Goal: Task Accomplishment & Management: Complete application form

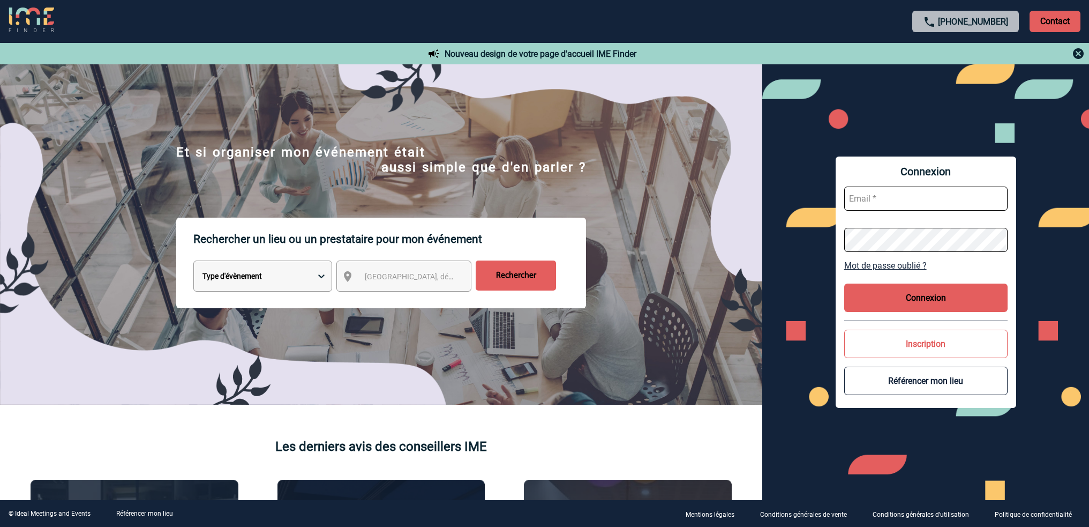
type input "roxane.mazet@capgemini.com"
drag, startPoint x: 0, startPoint y: 0, endPoint x: 936, endPoint y: 296, distance: 981.5
click at [936, 296] on button "Connexion" at bounding box center [925, 297] width 163 height 28
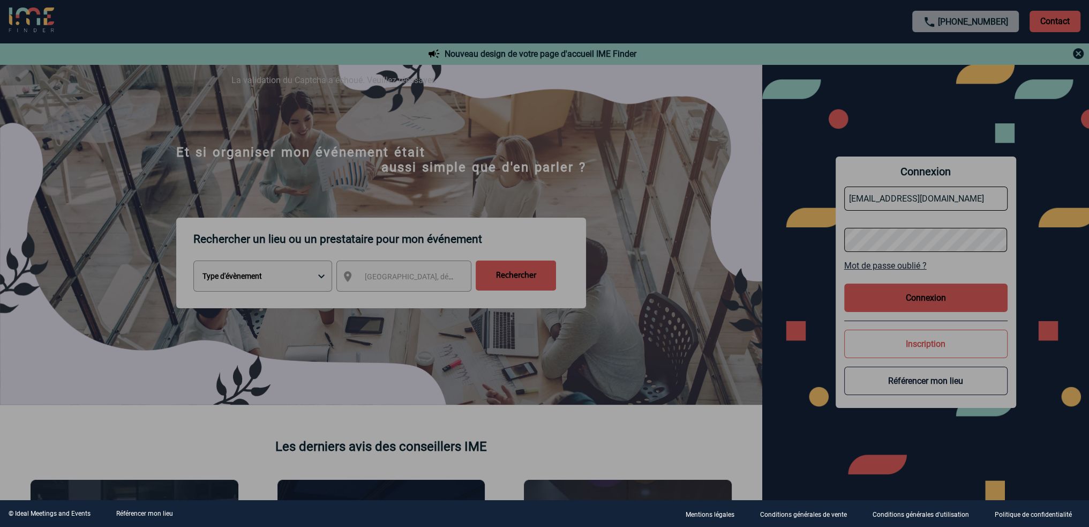
click at [1006, 263] on div at bounding box center [544, 263] width 1089 height 527
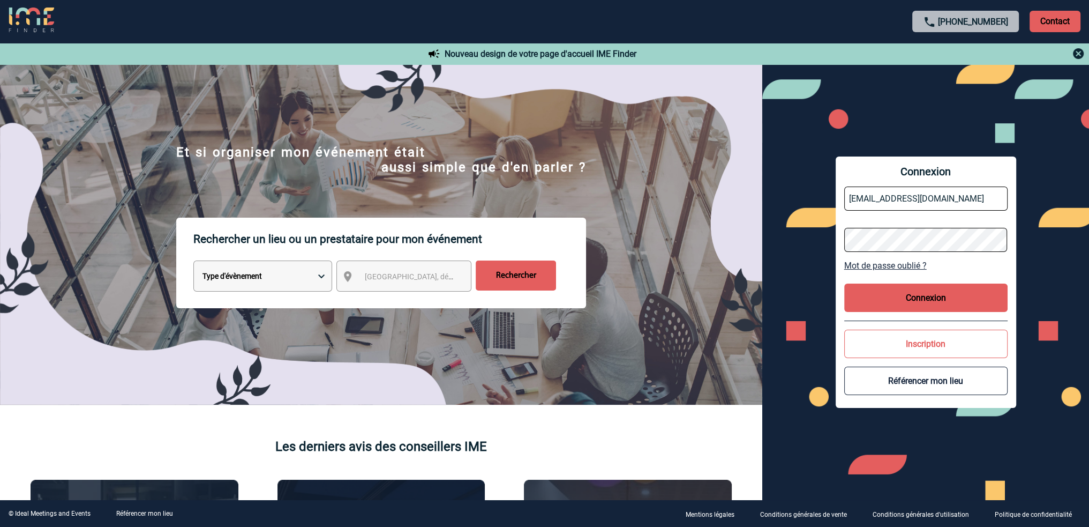
click at [931, 299] on button "Connexion" at bounding box center [925, 297] width 163 height 28
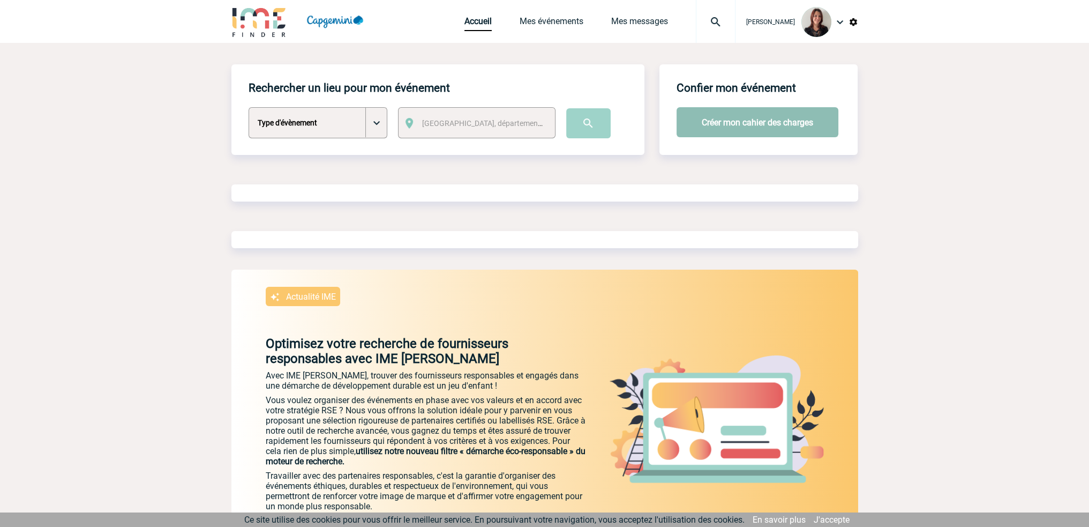
click at [754, 124] on button "Créer mon cahier des charges" at bounding box center [757, 122] width 162 height 30
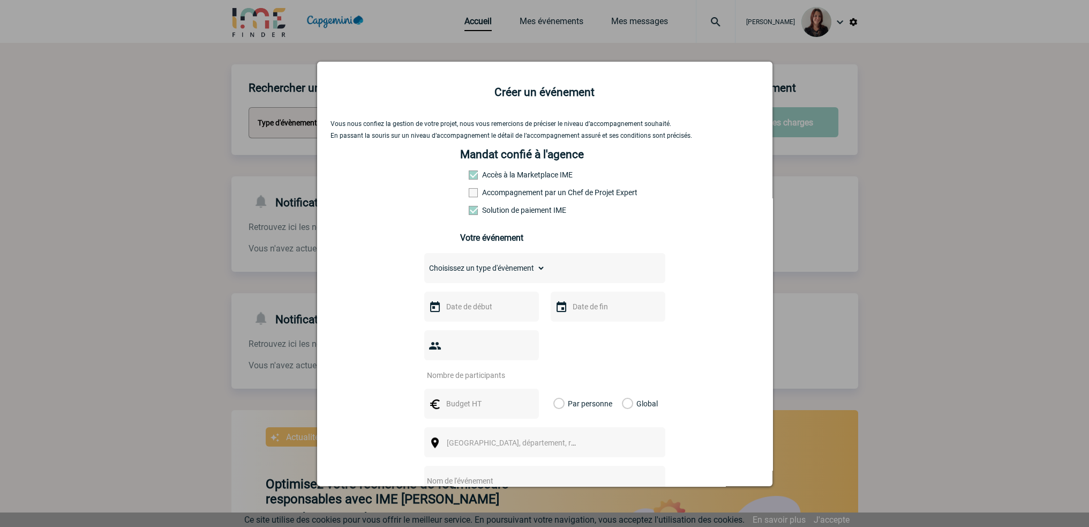
click at [469, 193] on span at bounding box center [473, 192] width 9 height 9
click at [0, 0] on input "Accompagnement par un Chef de Projet Expert" at bounding box center [0, 0] width 0 height 0
click at [522, 268] on select "Choisissez un type d'évènement Séminaire avec nuitée Séminaire sans nuitée Repa…" at bounding box center [484, 267] width 121 height 15
select select "1"
click at [424, 264] on select "Choisissez un type d'évènement Séminaire avec nuitée Séminaire sans nuitée Repa…" at bounding box center [484, 267] width 121 height 15
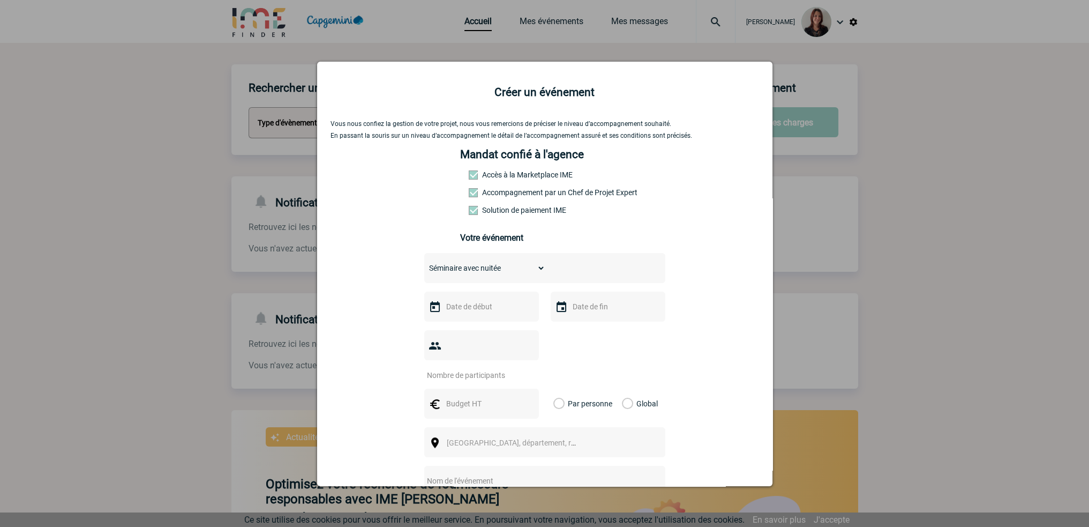
click at [476, 310] on input "text" at bounding box center [480, 306] width 74 height 14
click at [579, 327] on span "Suivant" at bounding box center [578, 328] width 9 height 9
click at [518, 430] on link "20" at bounding box center [514, 431] width 20 height 19
type input "[DATE]"
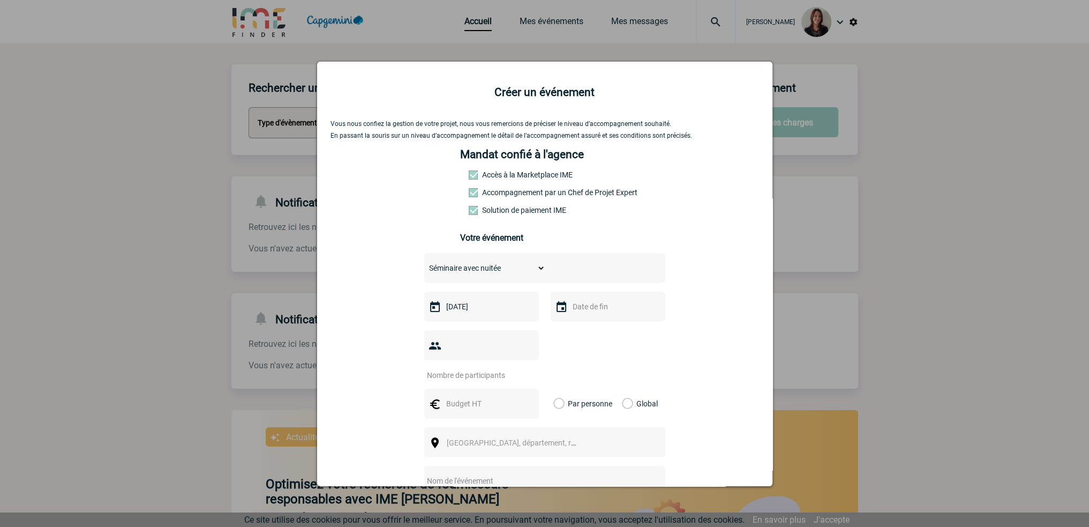
click at [577, 309] on input "text" at bounding box center [607, 306] width 74 height 14
click at [661, 431] on link "21" at bounding box center [661, 431] width 20 height 19
type input "[DATE]"
click at [478, 368] on input "number" at bounding box center [474, 375] width 101 height 14
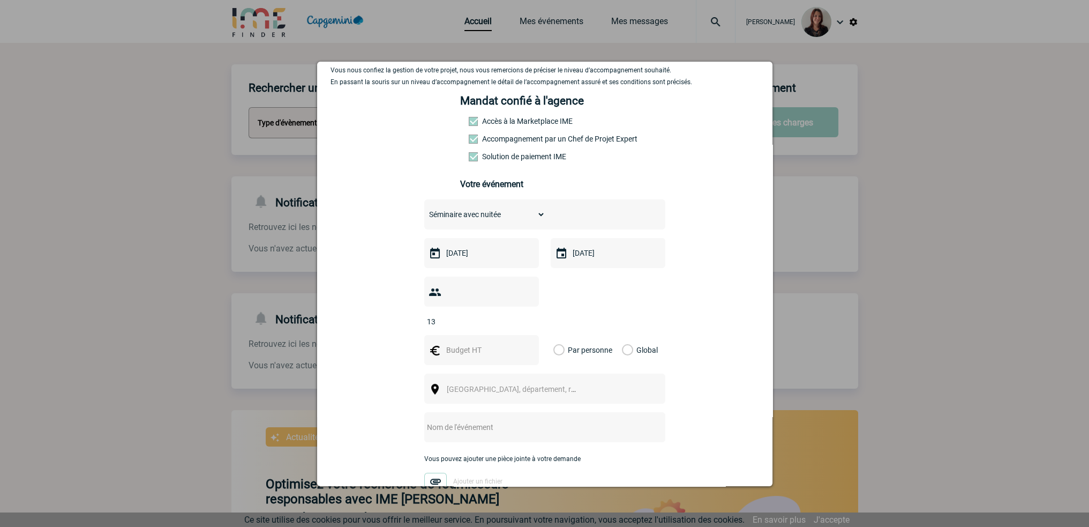
scroll to position [107, 0]
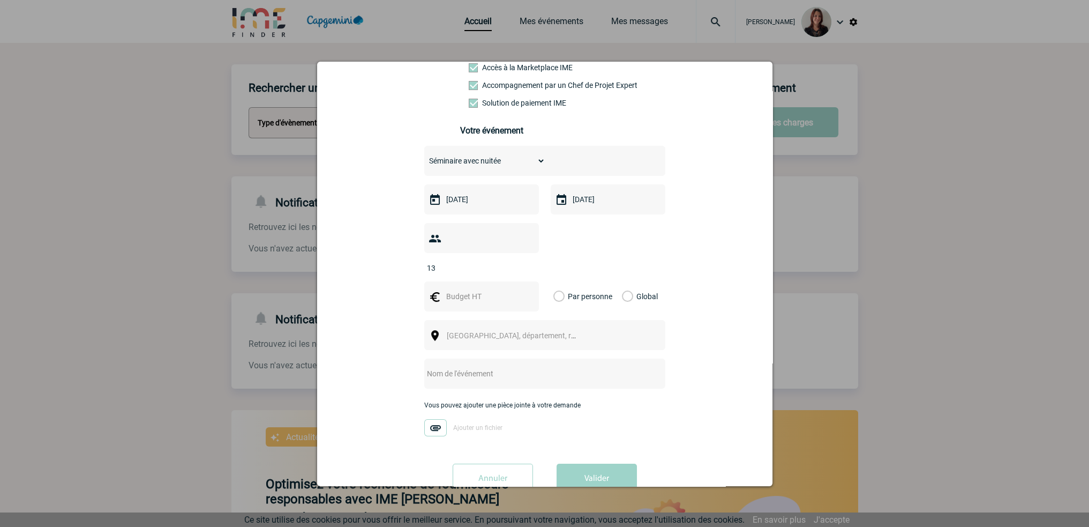
type input "13"
click at [622, 281] on label "Global" at bounding box center [625, 296] width 7 height 30
click at [0, 0] on input "Global" at bounding box center [0, 0] width 0 height 0
click at [554, 281] on label "Par personne" at bounding box center [559, 296] width 12 height 30
click at [0, 0] on input "Par personne" at bounding box center [0, 0] width 0 height 0
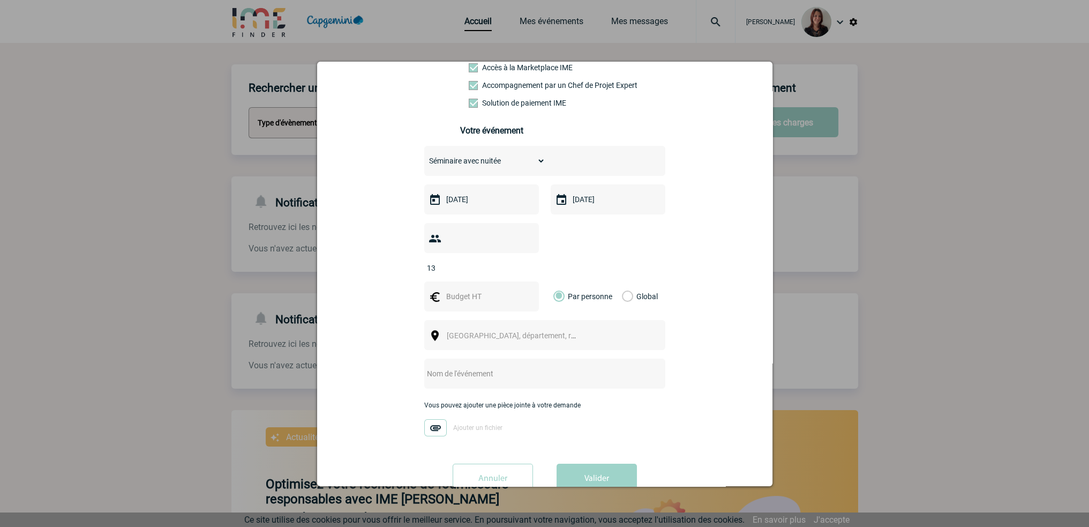
click at [462, 289] on input "text" at bounding box center [480, 296] width 74 height 14
type input "200"
click at [713, 266] on div "Vous nous confiez la gestion de votre projet, nous vous remercions de préciser …" at bounding box center [544, 257] width 428 height 488
click at [478, 331] on span "Ville, département, région..." at bounding box center [521, 335] width 149 height 9
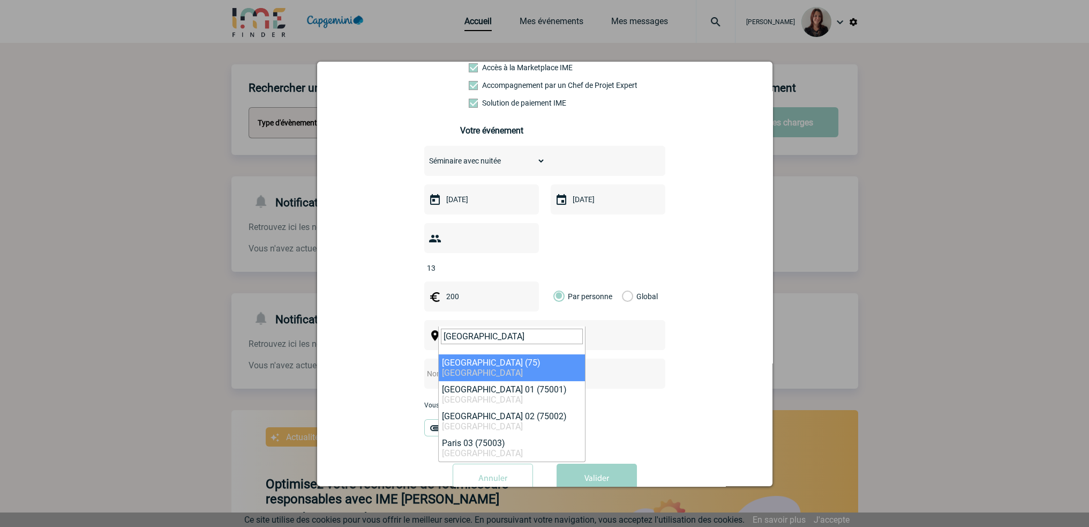
type input "PARIS"
select select "3"
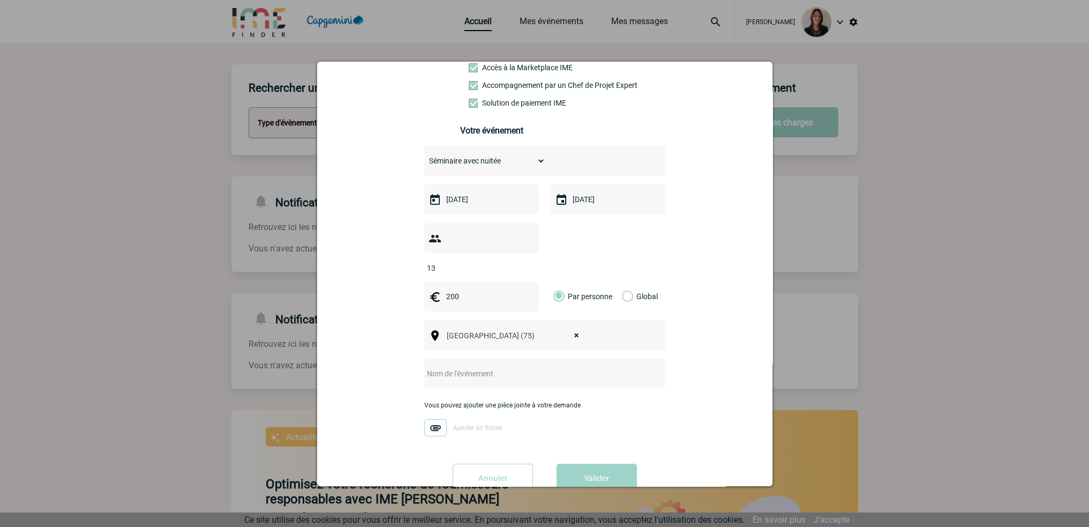
click at [461, 366] on input "text" at bounding box center [530, 373] width 213 height 14
click at [482, 366] on input "Séminaire CNAM Mars 2025" at bounding box center [530, 373] width 213 height 14
type input "Séminaire CNAM [DATE]"
click at [593, 463] on button "Valider" at bounding box center [596, 478] width 80 height 30
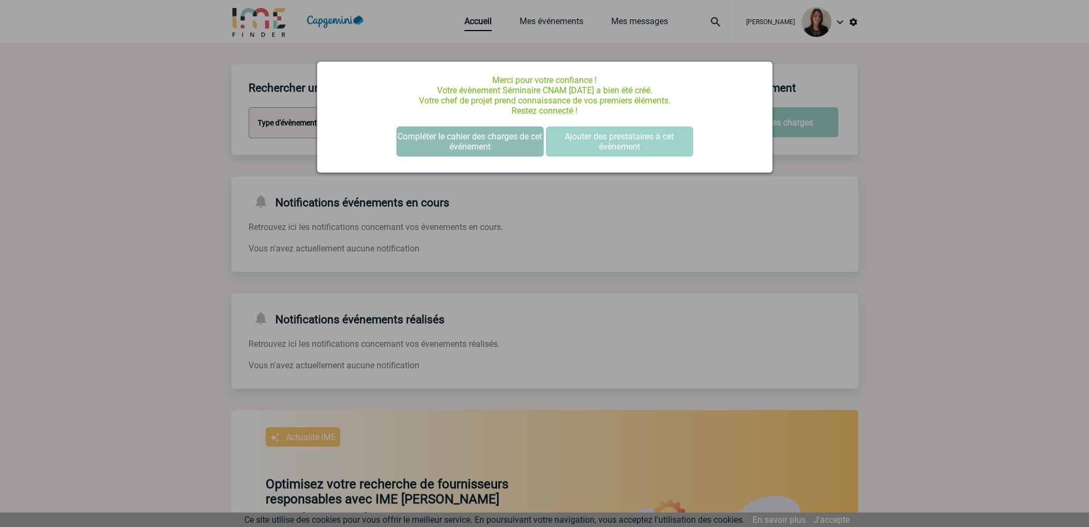
click at [509, 138] on button "Compléter le cahier des charges de cet événement" at bounding box center [469, 141] width 147 height 30
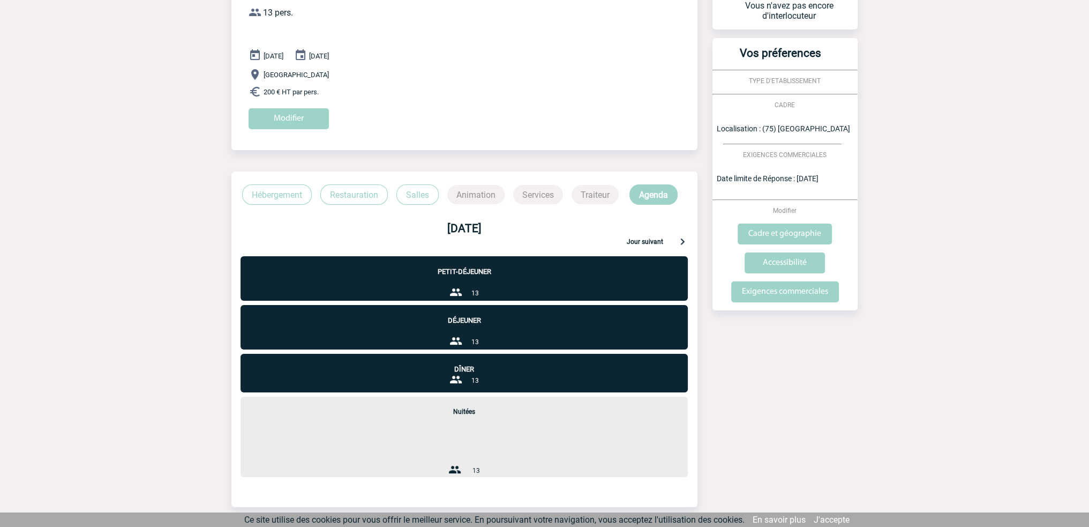
scroll to position [107, 0]
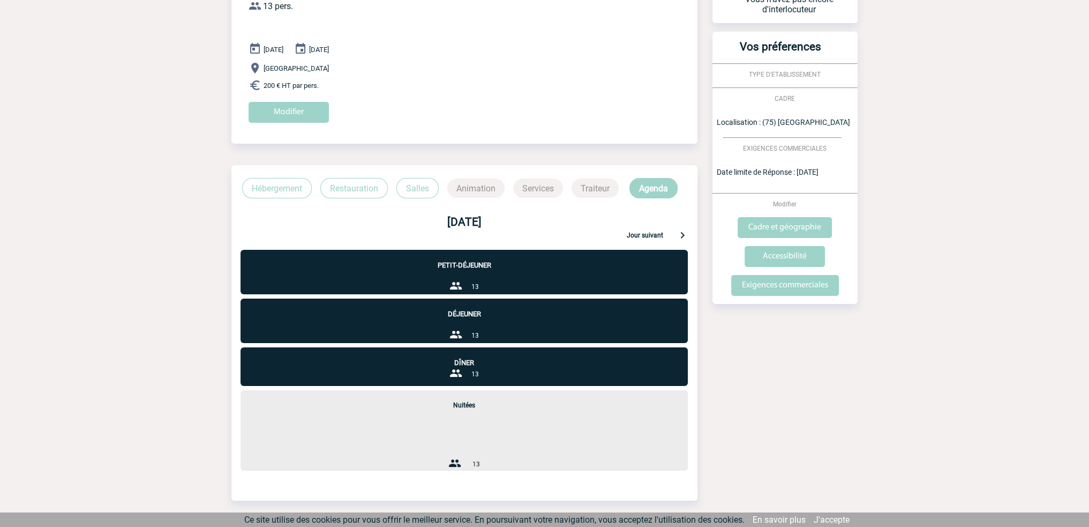
click at [452, 278] on div "Petit-déjeuner 13" at bounding box center [463, 272] width 447 height 44
click at [482, 263] on p "Petit-déjeuner" at bounding box center [463, 259] width 447 height 19
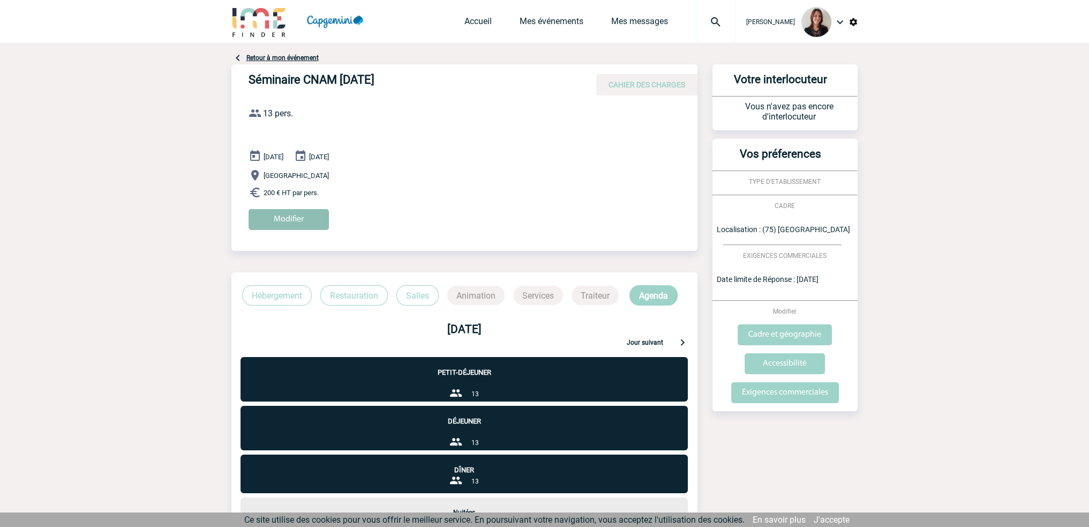
click at [307, 221] on input "Modifier" at bounding box center [289, 219] width 80 height 21
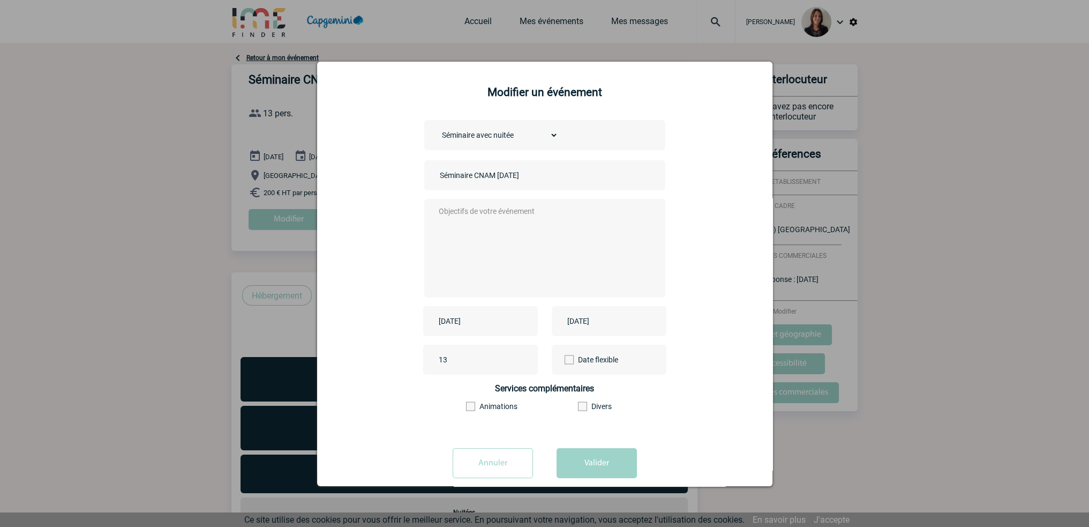
click at [546, 137] on select "Choisissez un type d'évènement Séminaire avec nuitée Séminaire sans nuitée Repa…" at bounding box center [497, 134] width 121 height 15
select select "3"
click at [437, 129] on select "Choisissez un type d'évènement Séminaire avec nuitée Séminaire sans nuitée Repa…" at bounding box center [497, 134] width 121 height 15
click at [592, 460] on button "Valider" at bounding box center [596, 463] width 80 height 30
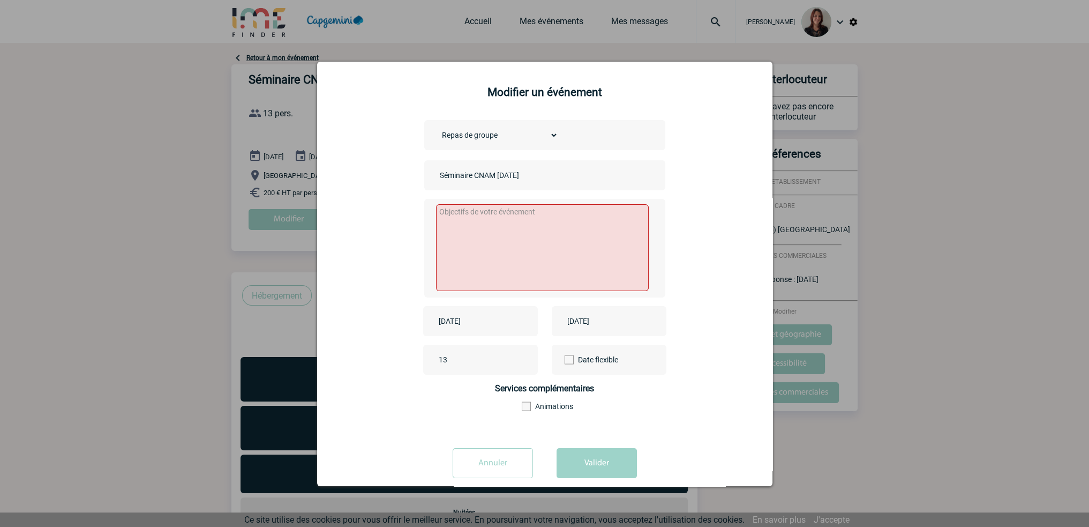
click at [612, 322] on input "2025-11-21" at bounding box center [602, 321] width 74 height 14
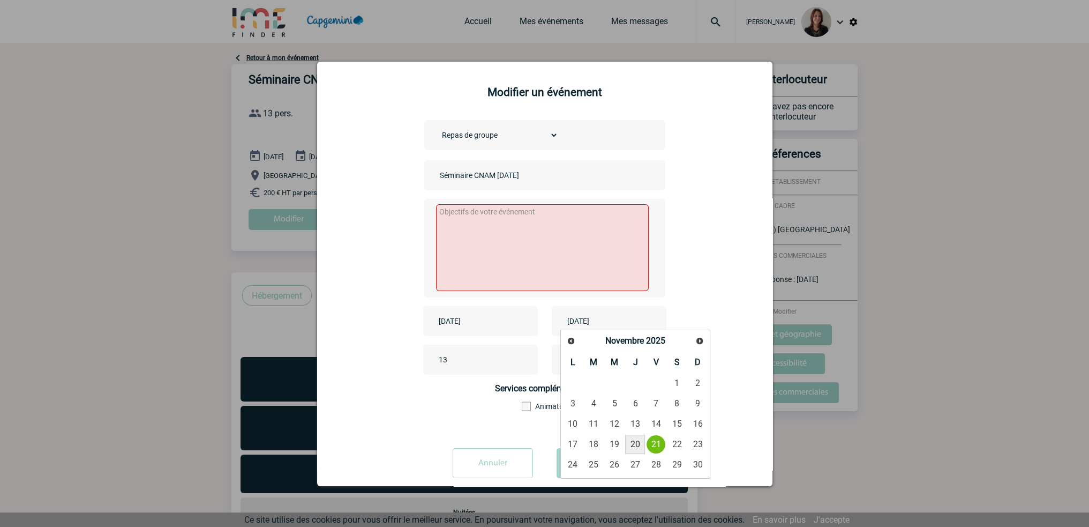
click at [635, 439] on link "20" at bounding box center [635, 443] width 20 height 19
type input "2025-11-20"
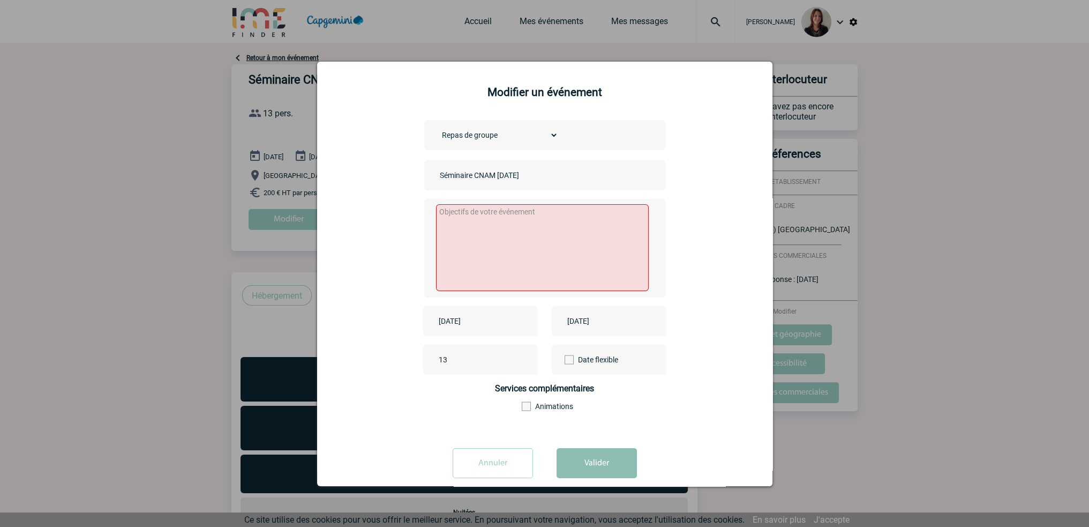
click at [594, 458] on button "Valider" at bounding box center [596, 463] width 80 height 30
click at [480, 223] on textarea at bounding box center [542, 247] width 213 height 87
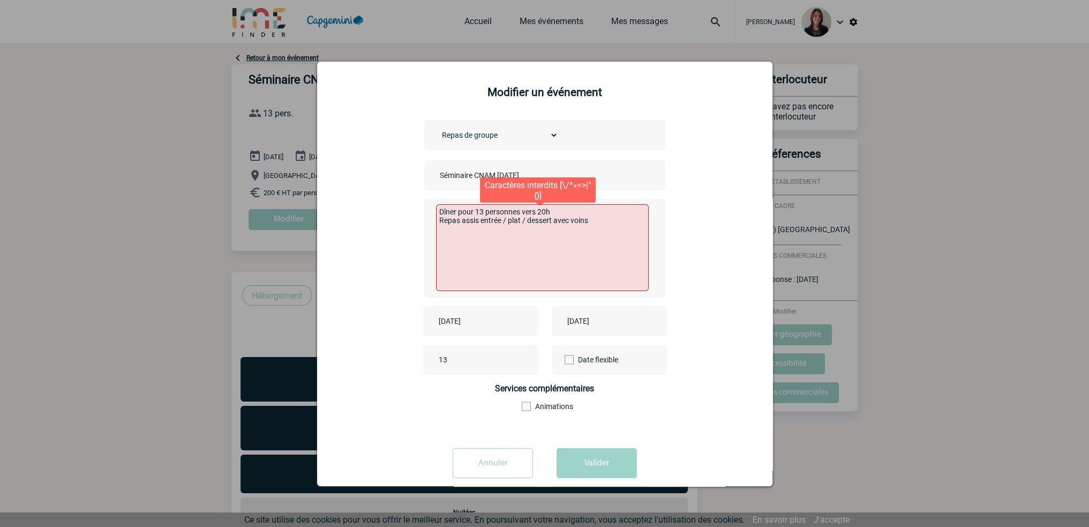
click at [575, 221] on textarea "Dîner pour 13 personnes vers 20h Repas assis entrée / plat / dessert avec voins" at bounding box center [542, 247] width 213 height 87
type textarea "Dîner pour 13 personnes vers 20h Repas assis entrée / plat / dessert avec vins"
click at [611, 464] on button "Valider" at bounding box center [596, 463] width 80 height 30
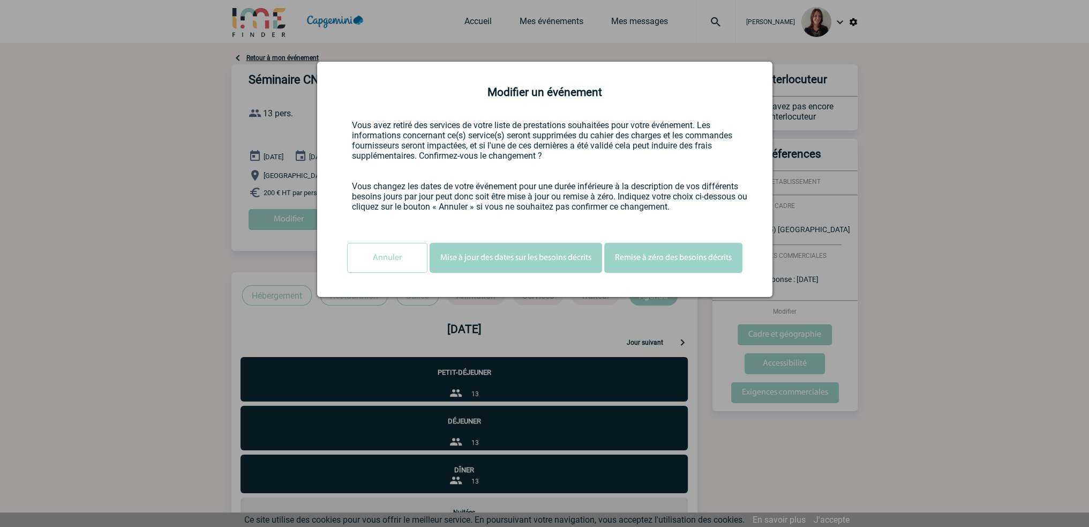
click at [672, 257] on button "Remise à zéro des besoins décrits" at bounding box center [673, 258] width 138 height 30
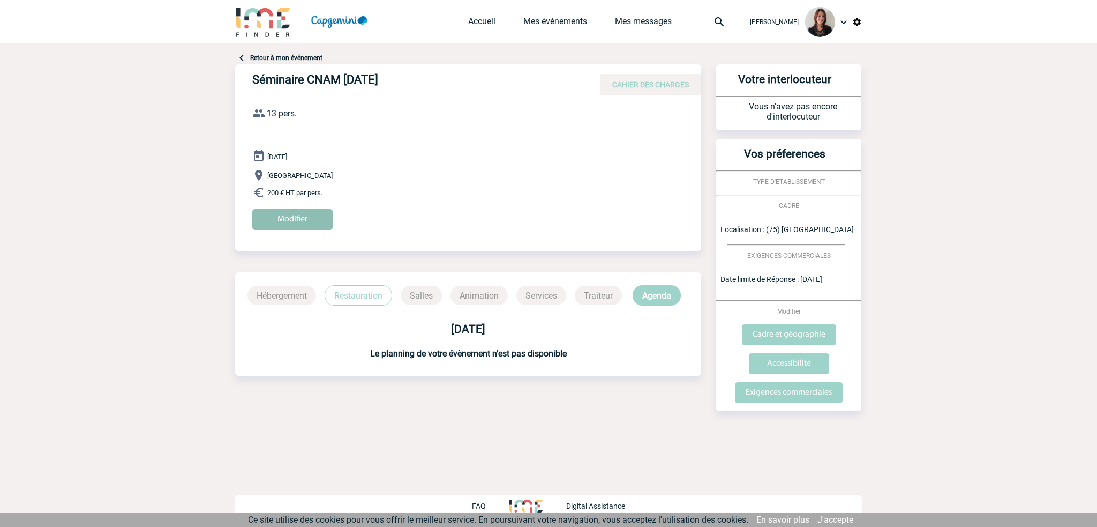
click at [296, 216] on input "Modifier" at bounding box center [292, 219] width 80 height 21
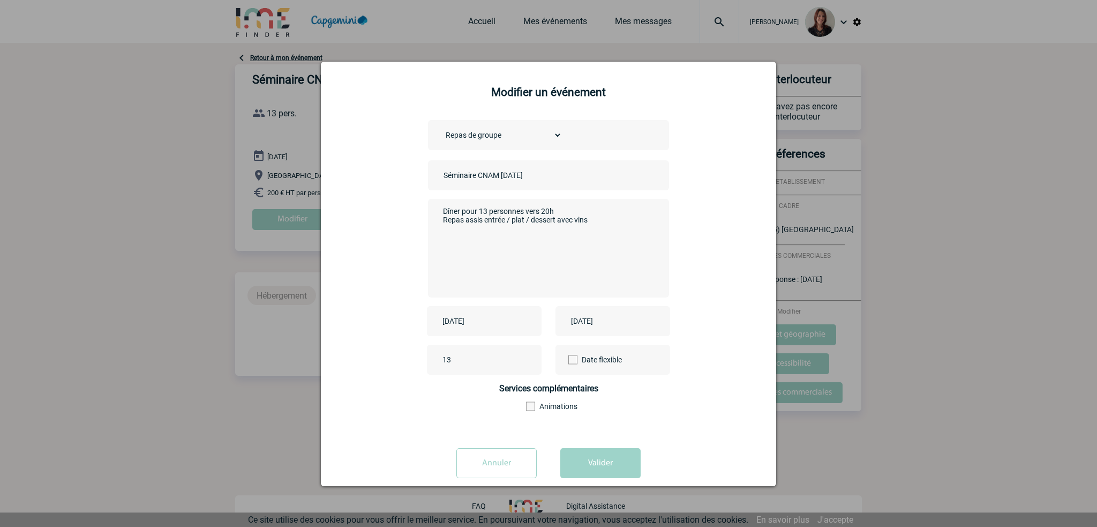
click at [489, 467] on input "Annuler" at bounding box center [496, 463] width 80 height 30
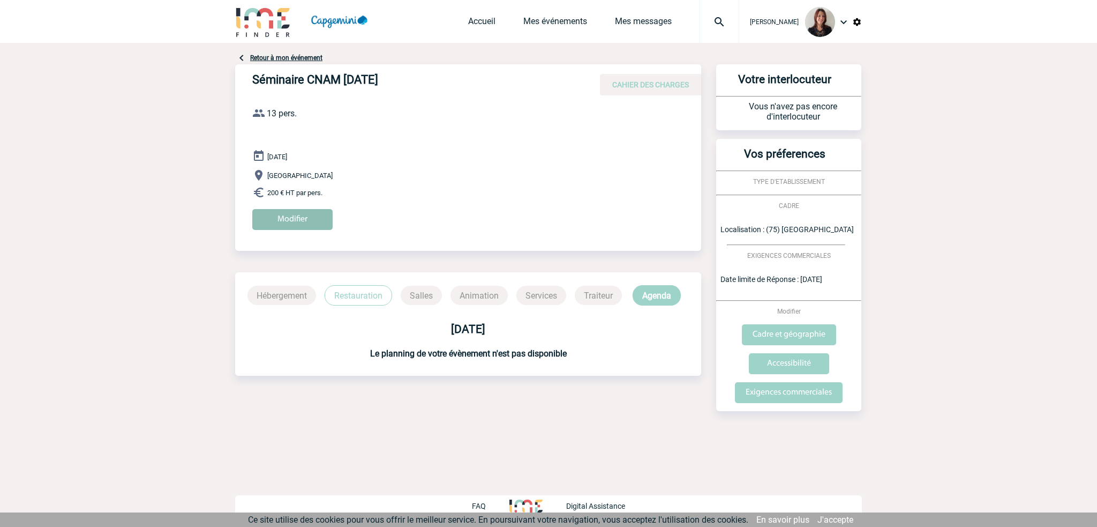
click at [298, 219] on input "Modifier" at bounding box center [292, 219] width 80 height 21
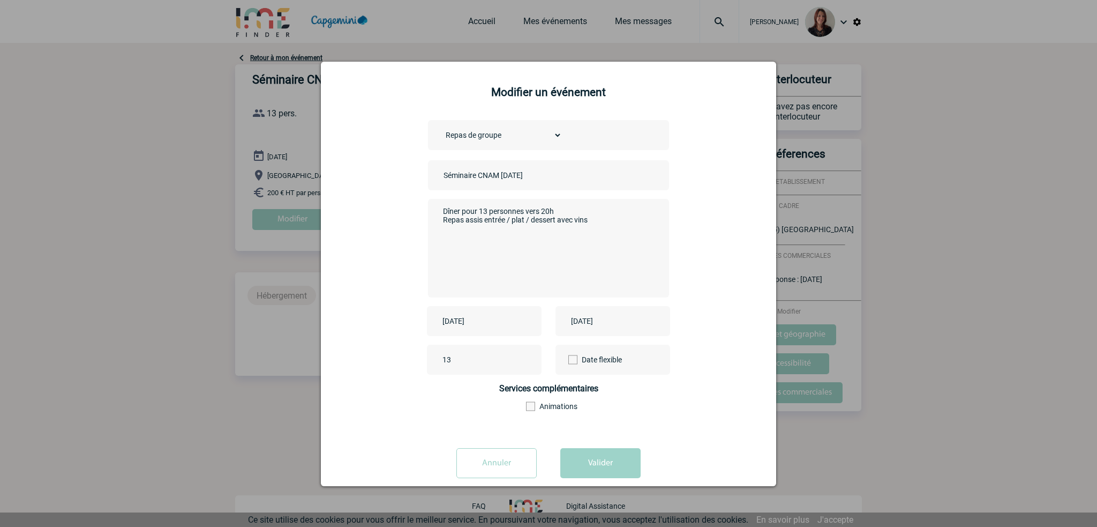
click at [233, 290] on div at bounding box center [548, 263] width 1097 height 527
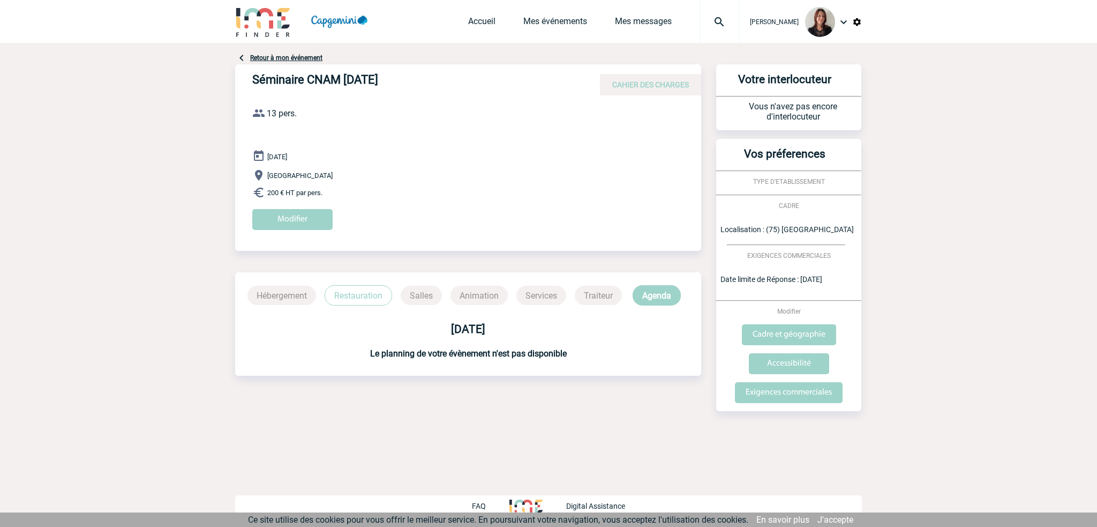
click at [638, 86] on span "CAHIER DES CHARGES" at bounding box center [650, 84] width 77 height 9
click at [303, 57] on link "Retour à mon événement" at bounding box center [286, 57] width 72 height 7
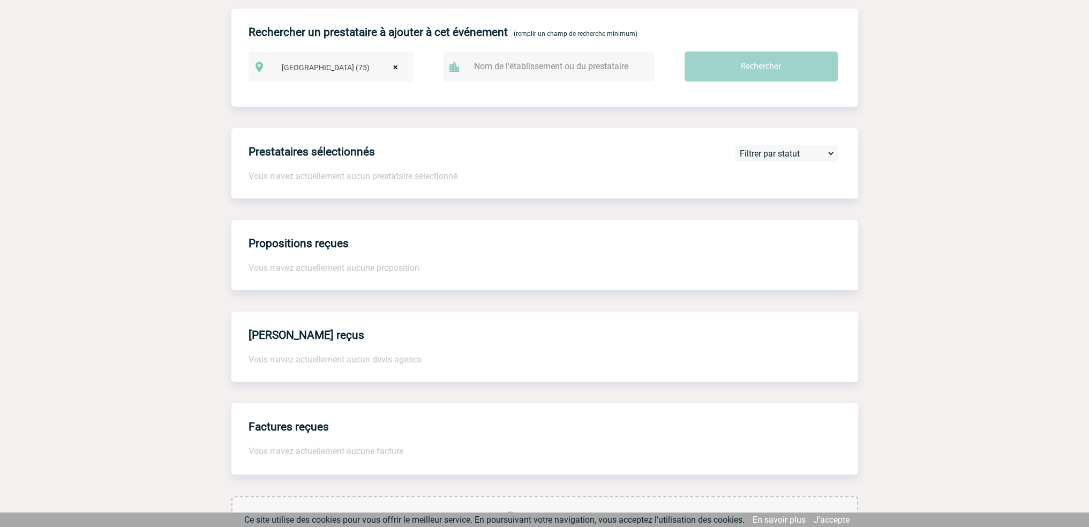
scroll to position [630, 0]
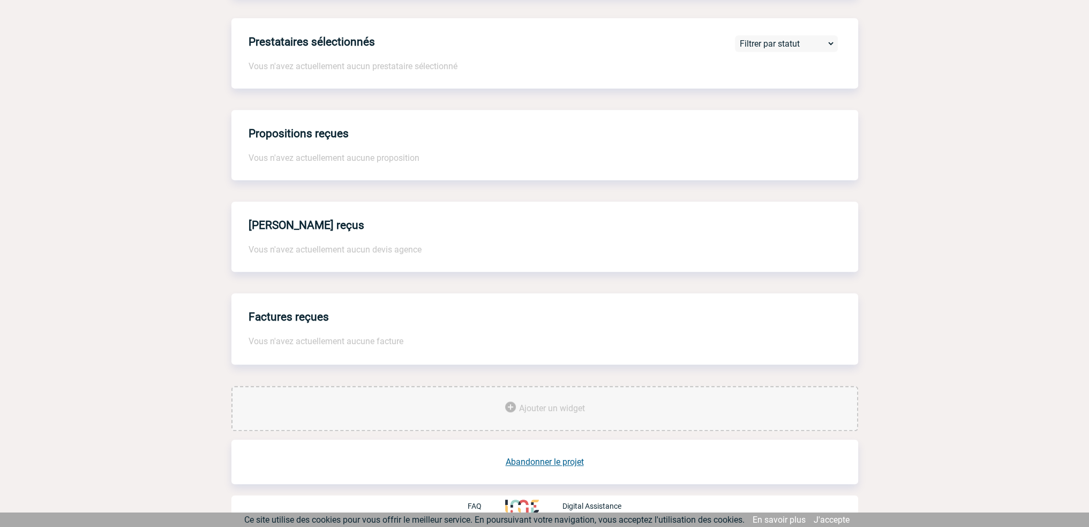
click at [554, 462] on link "Abandonner le projet" at bounding box center [545, 461] width 78 height 10
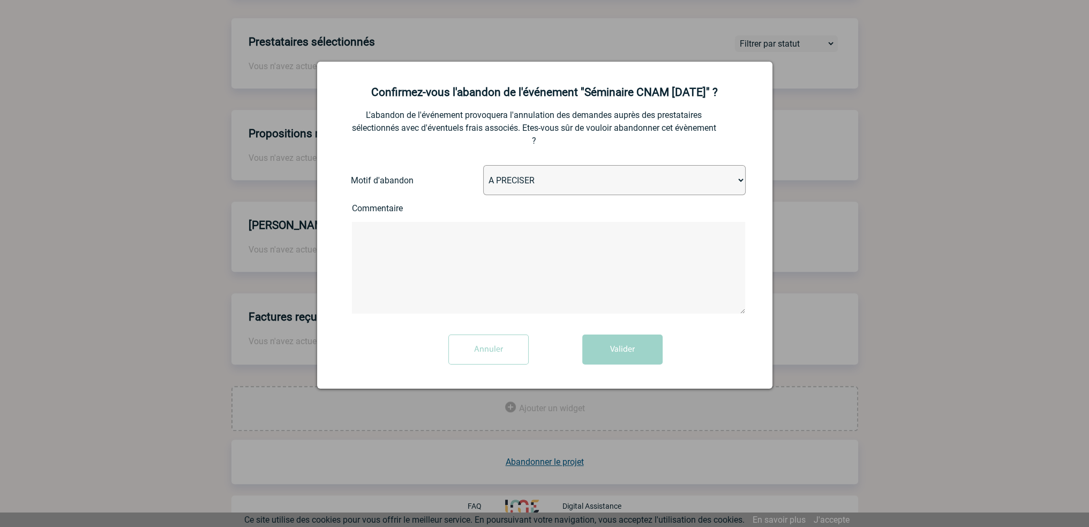
click at [563, 178] on select "A PRECISER Projet annulé Projet reporté Evénement organisé en interne A fait ap…" at bounding box center [614, 180] width 262 height 30
select select "ABANDON_PROJET_15"
click at [483, 166] on select "A PRECISER Projet annulé Projet reporté Evénement organisé en interne A fait ap…" at bounding box center [614, 180] width 262 height 30
click at [603, 345] on button "Valider" at bounding box center [622, 349] width 80 height 30
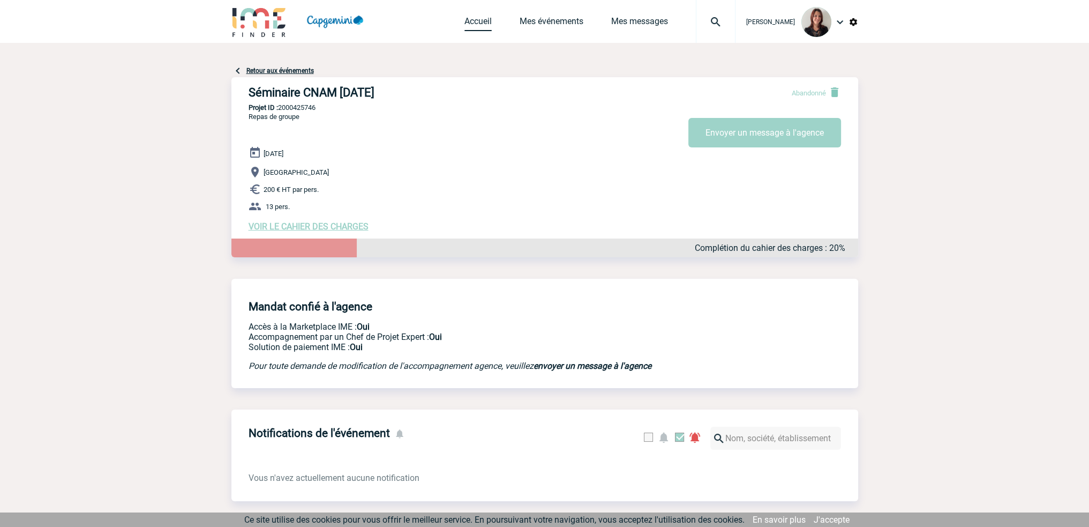
click at [481, 18] on link "Accueil" at bounding box center [477, 23] width 27 height 15
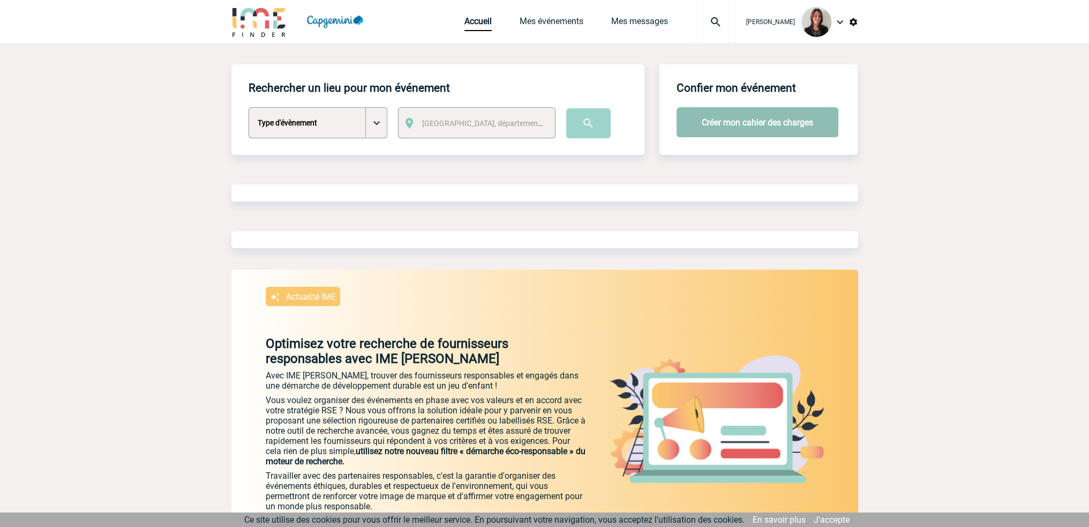
click at [773, 118] on button "Créer mon cahier des charges" at bounding box center [757, 122] width 162 height 30
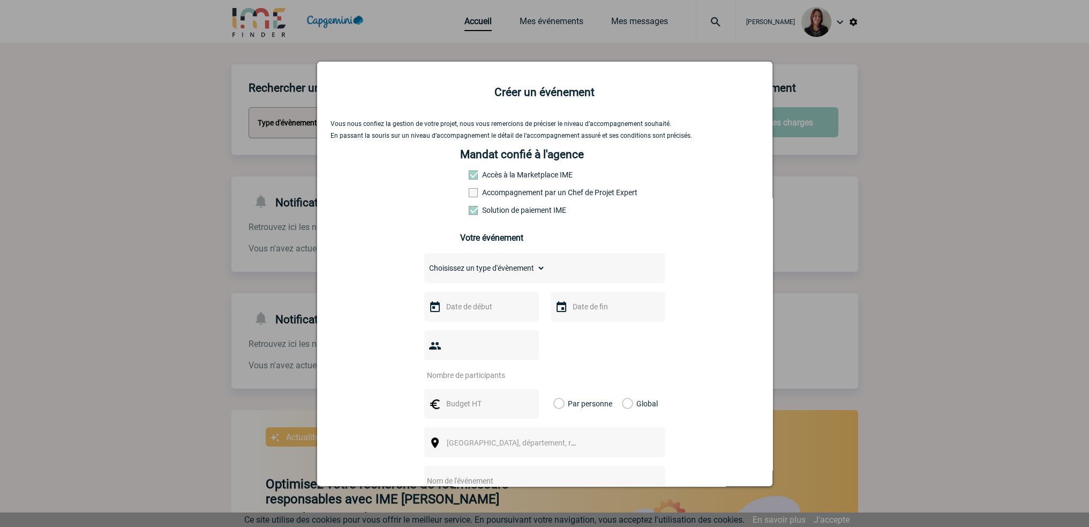
click at [470, 194] on span at bounding box center [473, 192] width 9 height 9
click at [0, 0] on input "Accompagnement par un Chef de Projet Expert" at bounding box center [0, 0] width 0 height 0
click at [488, 265] on select "Choisissez un type d'évènement Séminaire avec nuitée Séminaire sans nuitée Repa…" at bounding box center [484, 267] width 121 height 15
select select "3"
click at [424, 264] on select "Choisissez un type d'évènement Séminaire avec nuitée Séminaire sans nuitée Repa…" at bounding box center [484, 267] width 121 height 15
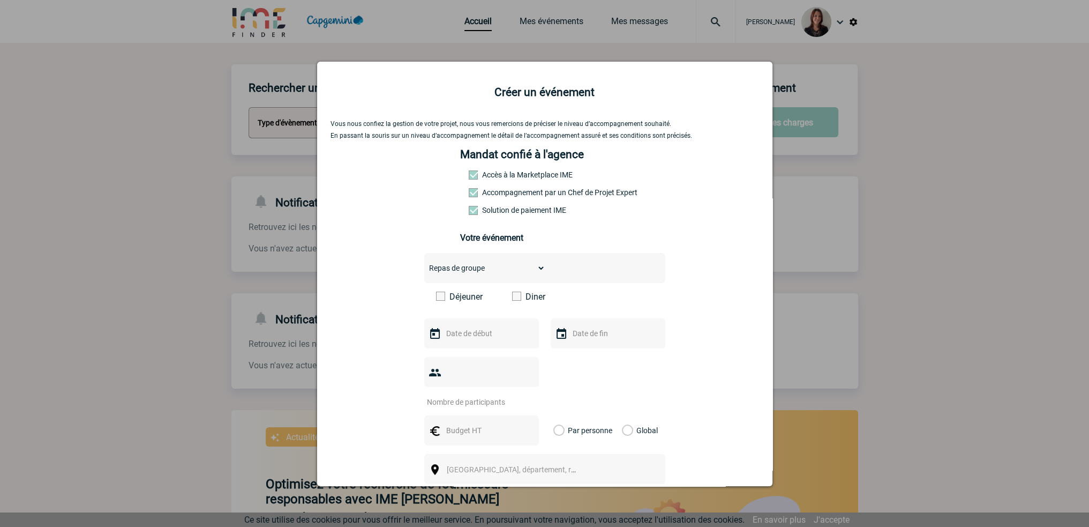
click at [512, 297] on span at bounding box center [516, 295] width 9 height 9
click at [0, 0] on input "Diner" at bounding box center [0, 0] width 0 height 0
click at [468, 335] on input "text" at bounding box center [480, 333] width 74 height 14
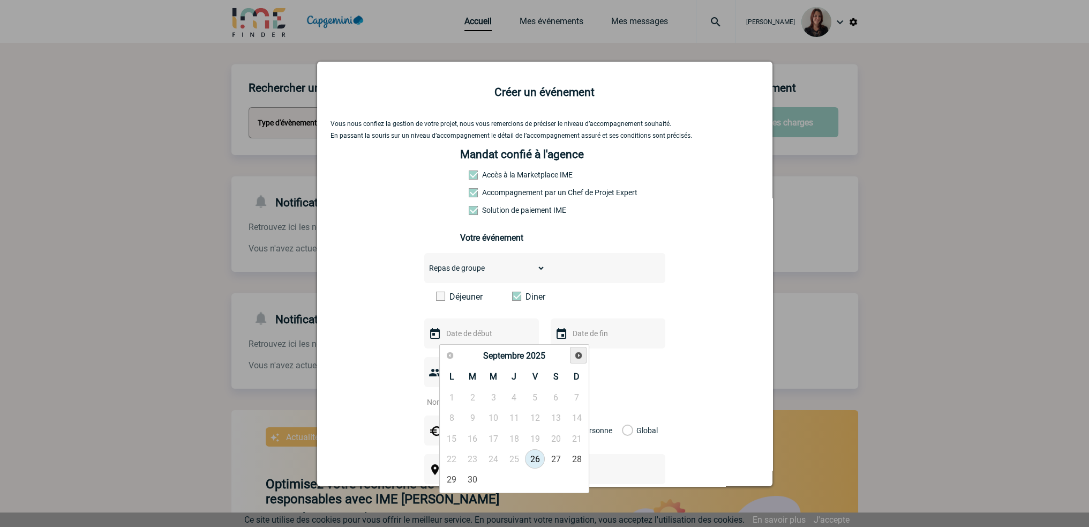
click at [576, 352] on span "Suivant" at bounding box center [578, 355] width 9 height 9
click at [517, 453] on link "20" at bounding box center [514, 458] width 20 height 19
type input "[DATE]"
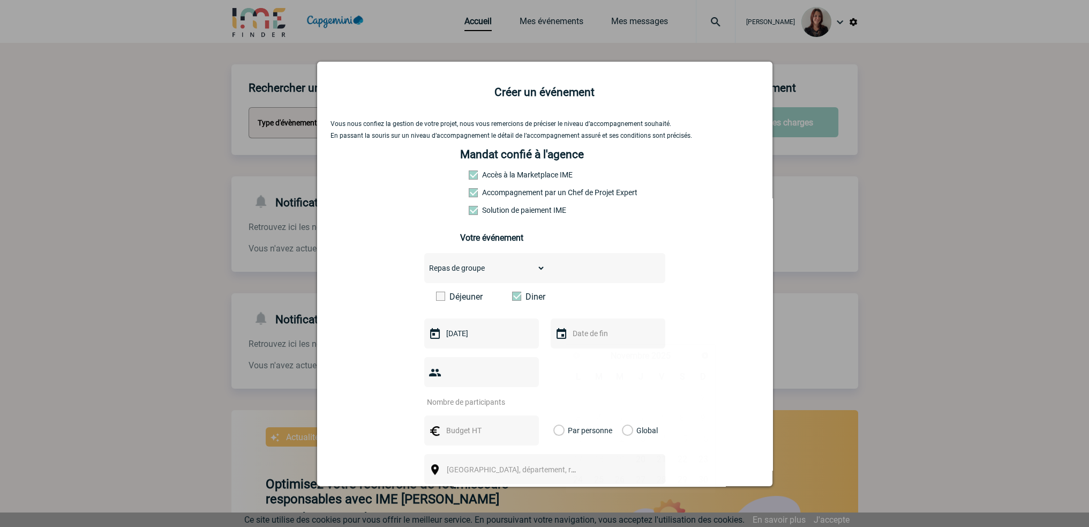
click at [589, 337] on input "text" at bounding box center [607, 333] width 74 height 14
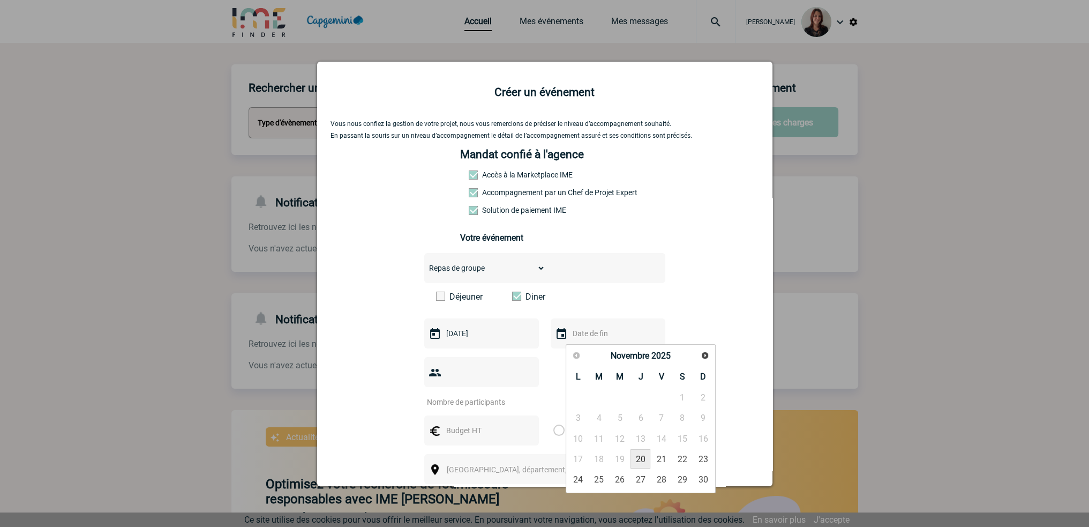
click at [641, 461] on link "20" at bounding box center [640, 458] width 20 height 19
type input "20-11-2025"
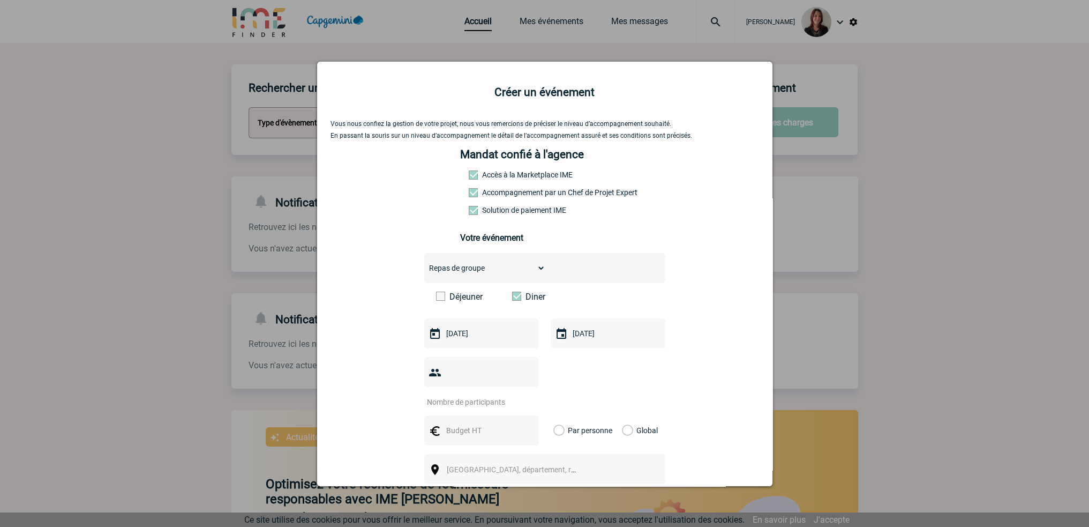
click at [456, 395] on input "number" at bounding box center [474, 402] width 101 height 14
type input "13"
click at [465, 423] on input "text" at bounding box center [480, 430] width 74 height 14
type input "60"
click at [553, 415] on label "Par personne" at bounding box center [559, 430] width 12 height 30
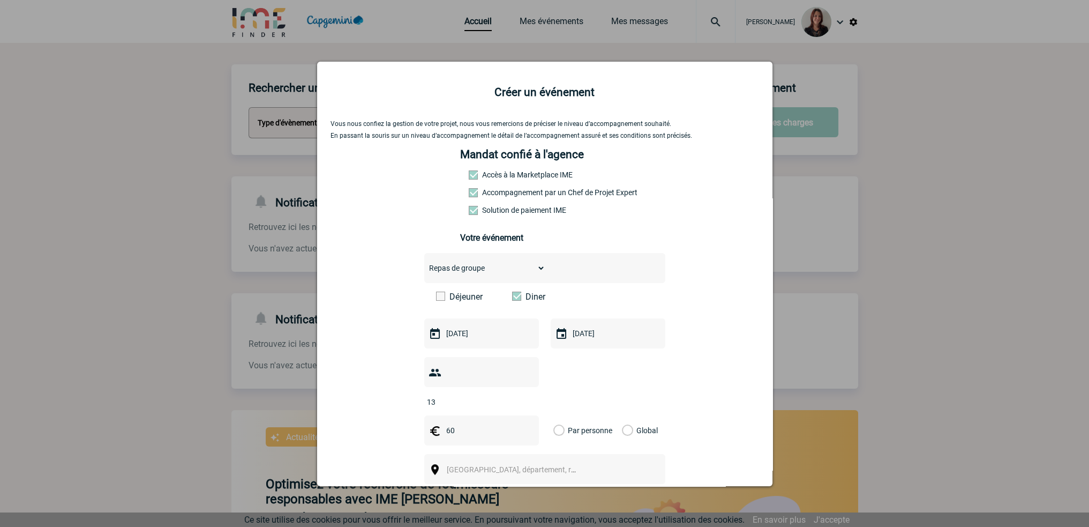
click at [0, 0] on input "Par personne" at bounding box center [0, 0] width 0 height 0
click at [722, 377] on div "Vous nous confiez la gestion de votre projet, nous vous remercions de préciser …" at bounding box center [544, 377] width 428 height 515
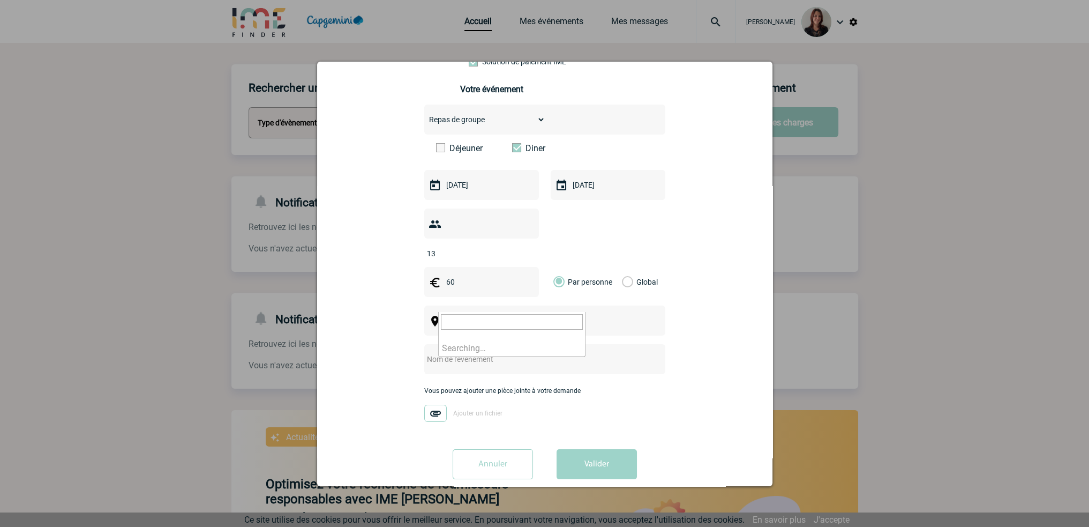
click at [497, 317] on span "Ville, département, région..." at bounding box center [521, 321] width 149 height 9
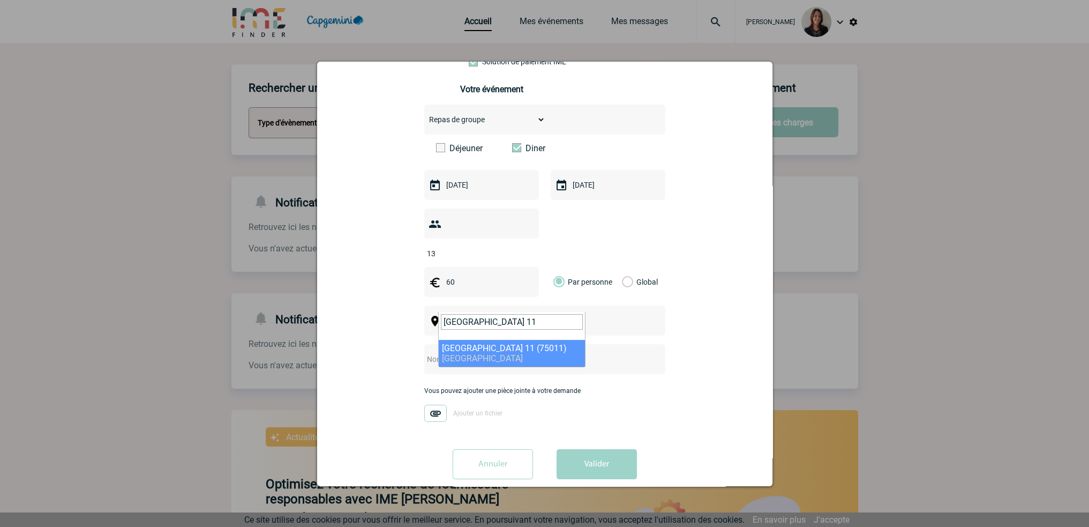
type input "PARIS 11"
select select "14"
click at [472, 352] on input "text" at bounding box center [530, 359] width 213 height 14
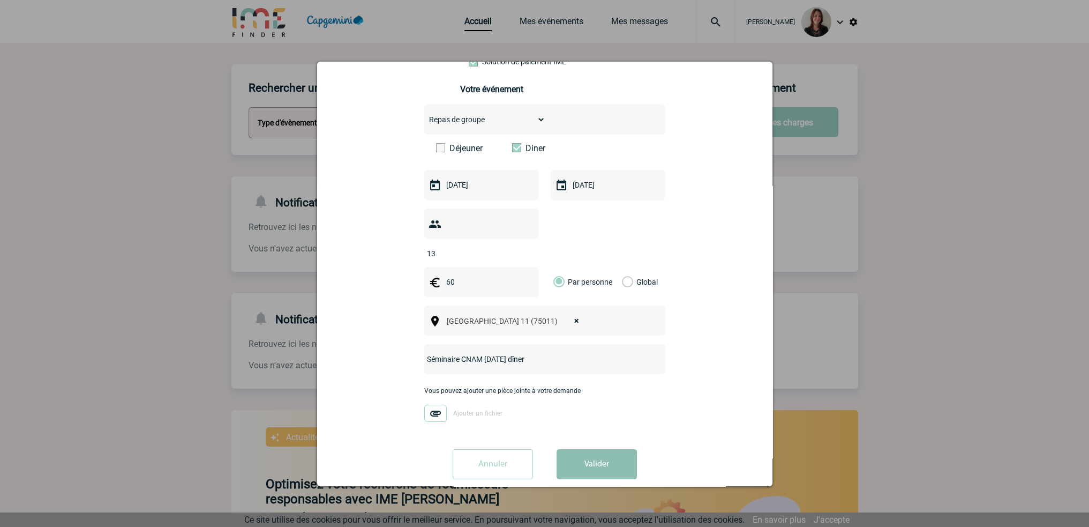
type input "Séminaire CNAM [DATE] dîner"
click at [597, 449] on button "Valider" at bounding box center [596, 464] width 80 height 30
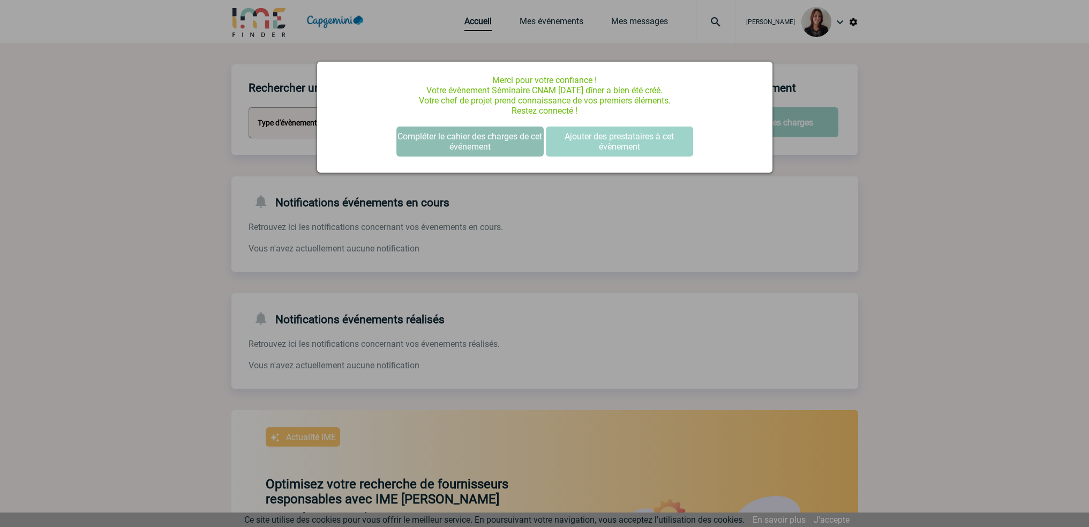
click at [518, 147] on button "Compléter le cahier des charges de cet événement" at bounding box center [469, 141] width 147 height 30
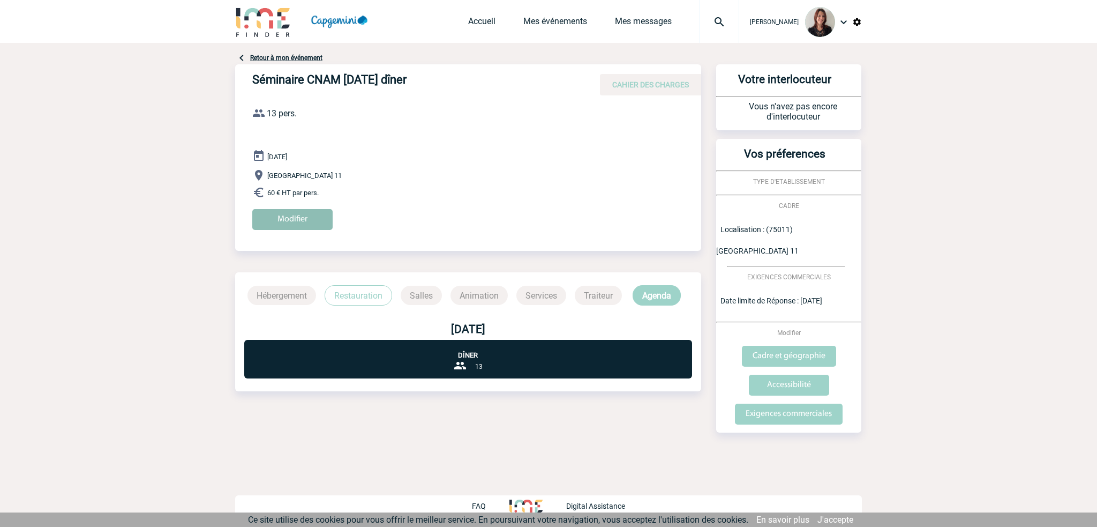
click at [285, 216] on input "Modifier" at bounding box center [292, 219] width 80 height 21
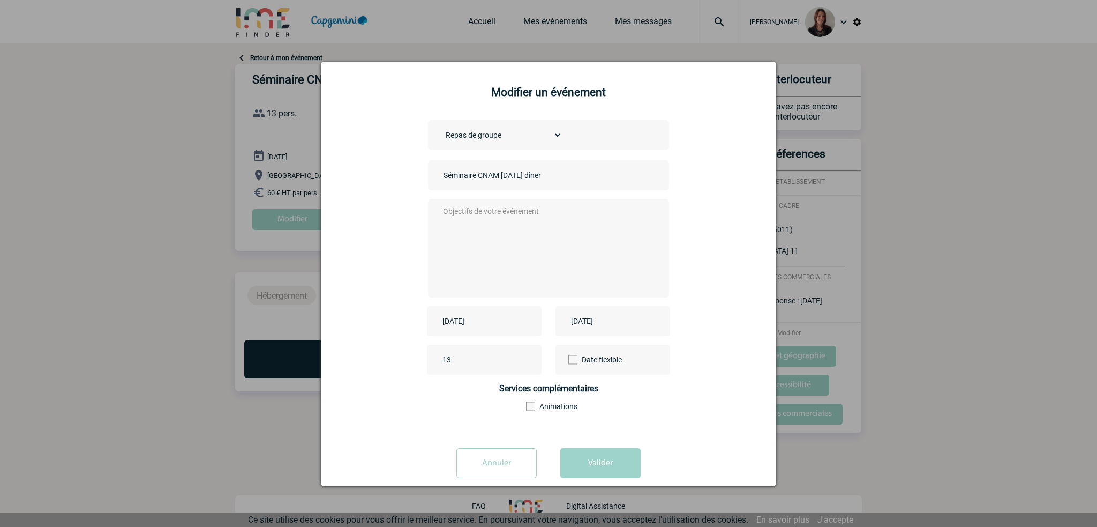
click at [483, 220] on textarea at bounding box center [546, 247] width 212 height 86
type textarea "Dîner pour 13 personnes vers 20h Repas assis avec entrée / plat / dessert / vins"
click at [602, 463] on button "Valider" at bounding box center [600, 463] width 80 height 30
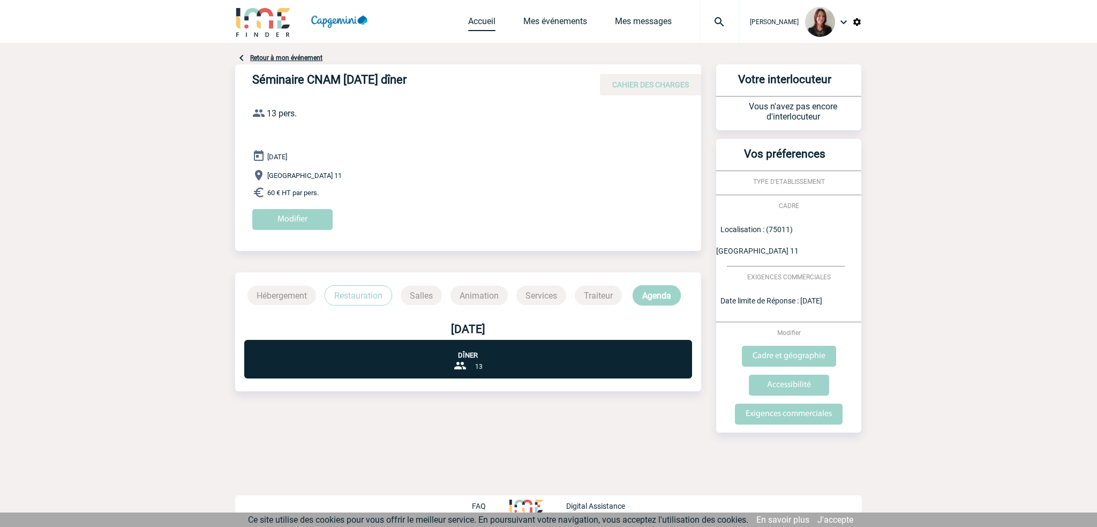
click at [484, 22] on link "Accueil" at bounding box center [481, 23] width 27 height 15
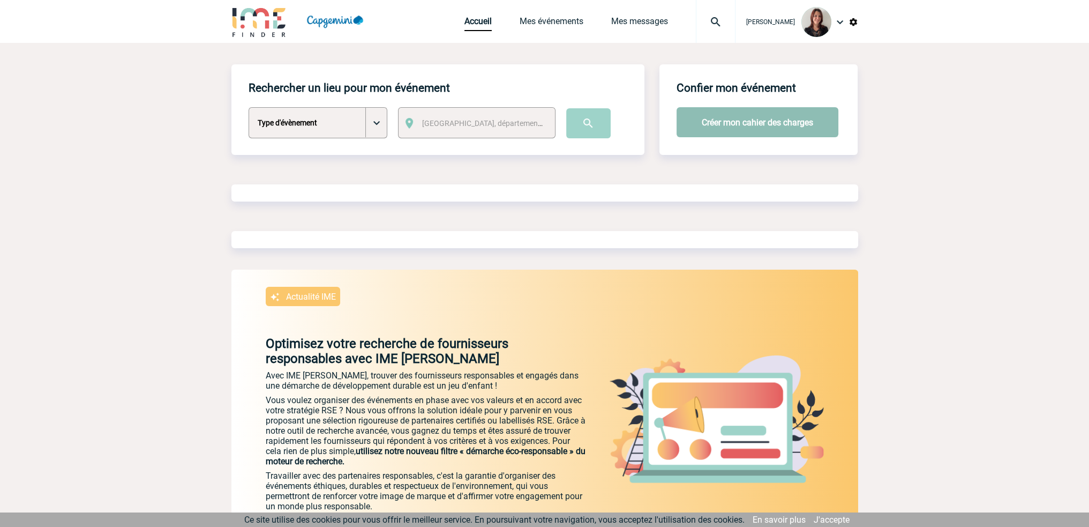
click at [773, 123] on button "Créer mon cahier des charges" at bounding box center [757, 122] width 162 height 30
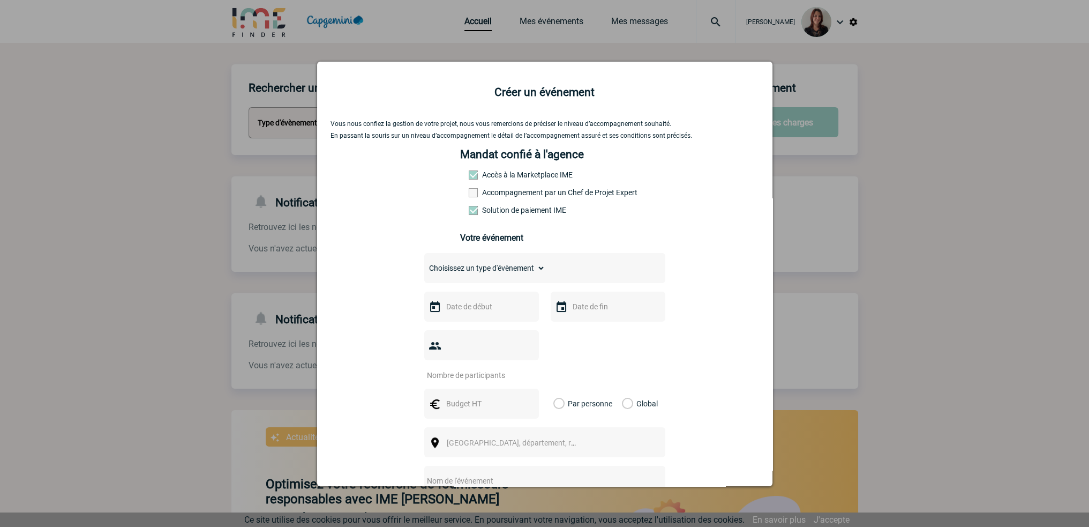
click at [470, 192] on span at bounding box center [473, 192] width 9 height 9
click at [0, 0] on input "Accompagnement par un Chef de Projet Expert" at bounding box center [0, 0] width 0 height 0
click at [486, 269] on select "Choisissez un type d'évènement Séminaire avec nuitée Séminaire sans nuitée Repa…" at bounding box center [484, 267] width 121 height 15
select select "4"
click at [424, 264] on select "Choisissez un type d'évènement Séminaire avec nuitée Séminaire sans nuitée Repa…" at bounding box center [484, 267] width 121 height 15
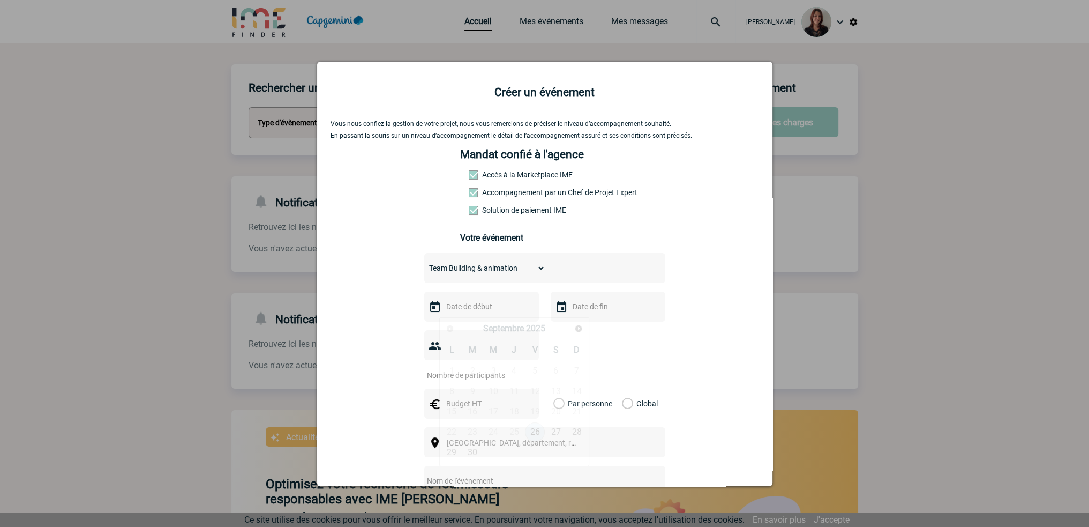
click at [469, 312] on input "text" at bounding box center [480, 306] width 74 height 14
click at [576, 325] on span "Suivant" at bounding box center [578, 328] width 9 height 9
click at [516, 426] on link "20" at bounding box center [514, 431] width 20 height 19
type input "[DATE]"
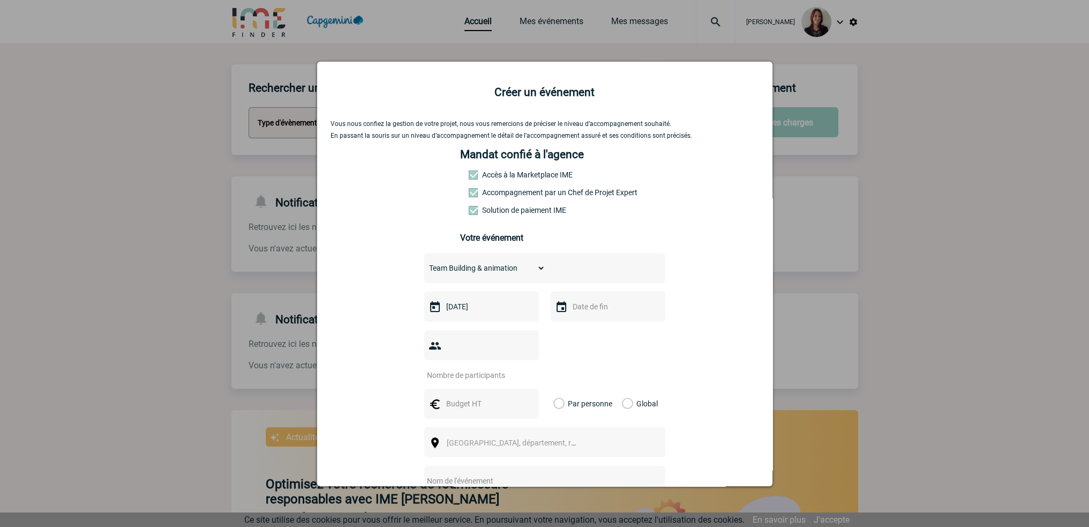
click at [584, 309] on input "text" at bounding box center [607, 306] width 74 height 14
click at [644, 430] on link "20" at bounding box center [640, 431] width 20 height 19
type input "[DATE]"
click at [479, 368] on input "number" at bounding box center [474, 375] width 101 height 14
type input "13"
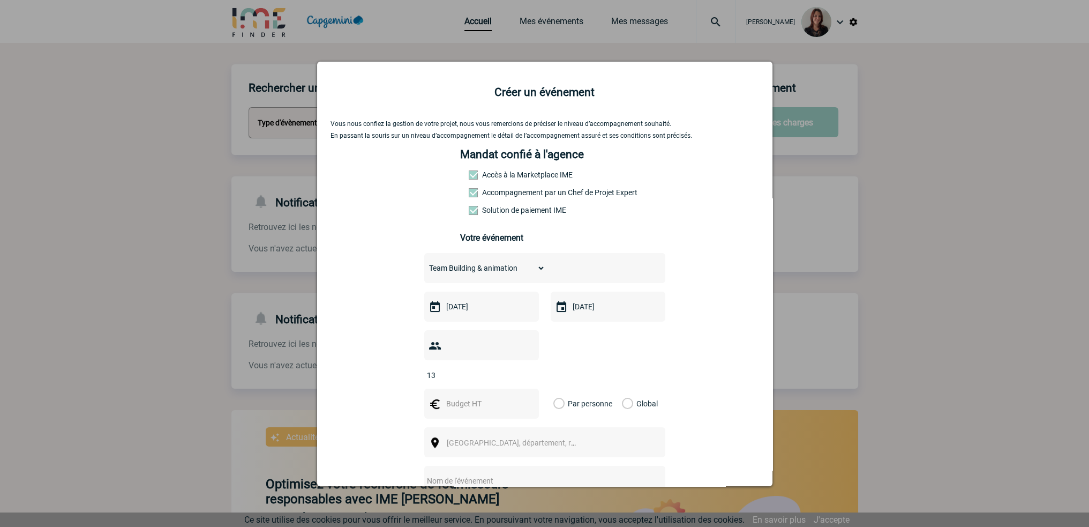
click at [467, 396] on input "text" at bounding box center [480, 403] width 74 height 14
type input "1000"
click at [623, 388] on label "Global" at bounding box center [625, 403] width 7 height 30
click at [0, 0] on input "Global" at bounding box center [0, 0] width 0 height 0
click at [700, 366] on div "Vous nous confiez la gestion de votre projet, nous vous remercions de préciser …" at bounding box center [544, 364] width 428 height 488
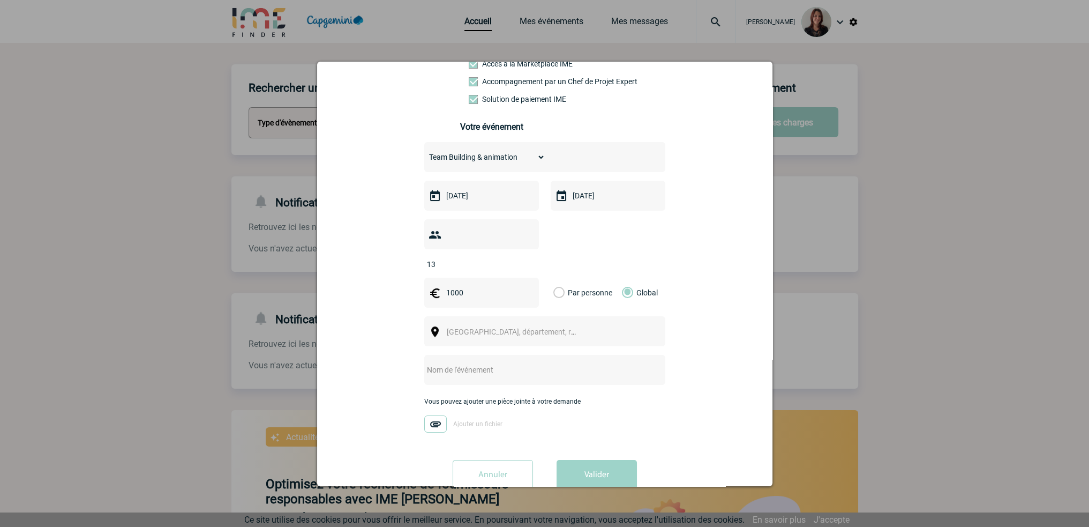
scroll to position [122, 0]
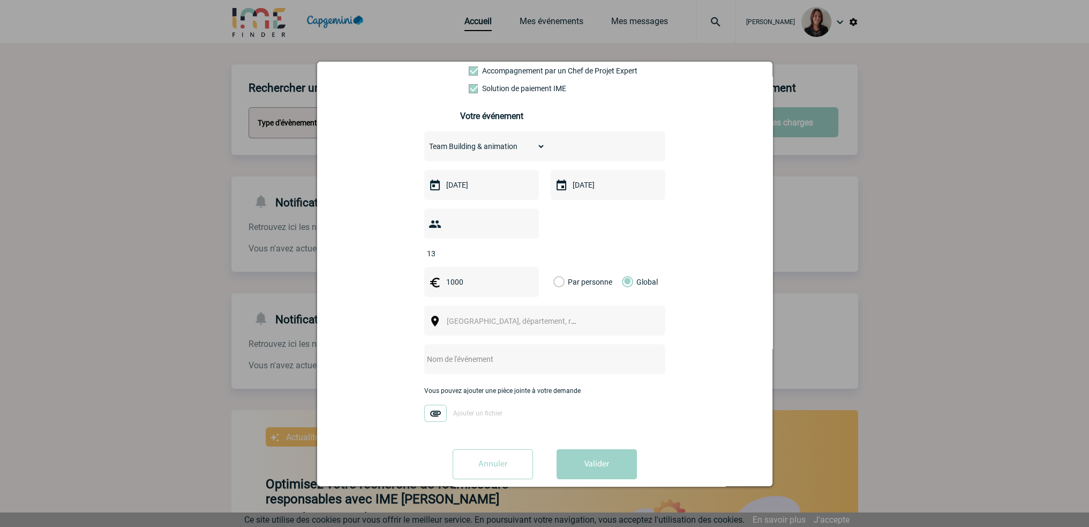
click at [510, 317] on span "[GEOGRAPHIC_DATA], département, région..." at bounding box center [521, 321] width 149 height 9
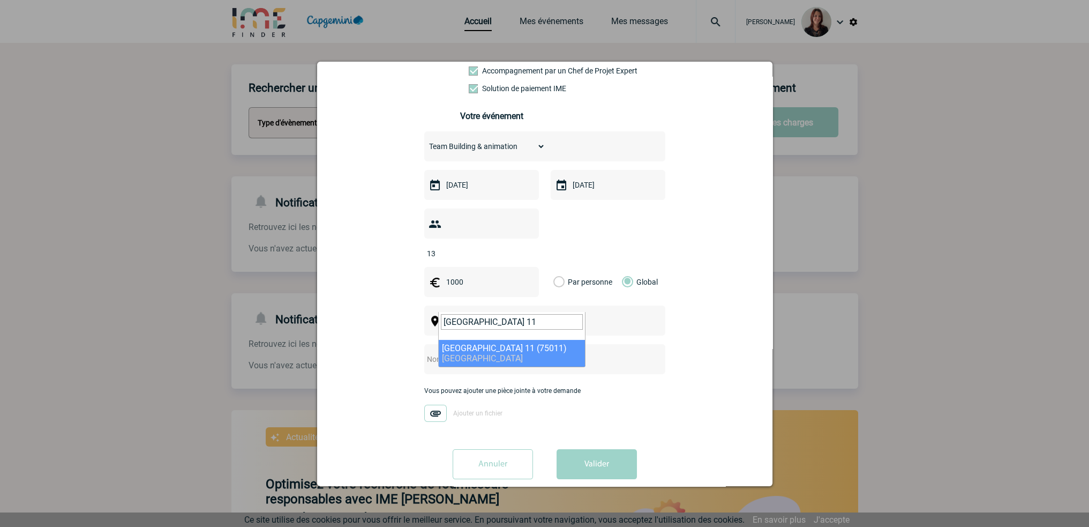
type input "PARIS 11"
select select "14"
click at [468, 352] on input "text" at bounding box center [530, 359] width 213 height 14
click at [564, 352] on input "Séminaire CNAM Novembre 2025" at bounding box center [530, 359] width 213 height 14
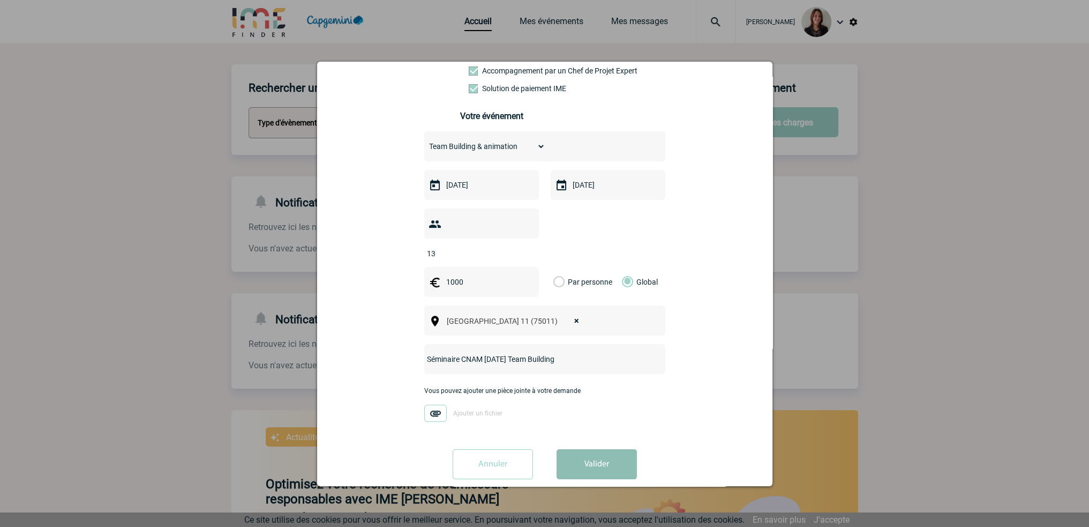
type input "Séminaire CNAM Novembre 2025 Team Building"
click at [591, 453] on button "Valider" at bounding box center [596, 464] width 80 height 30
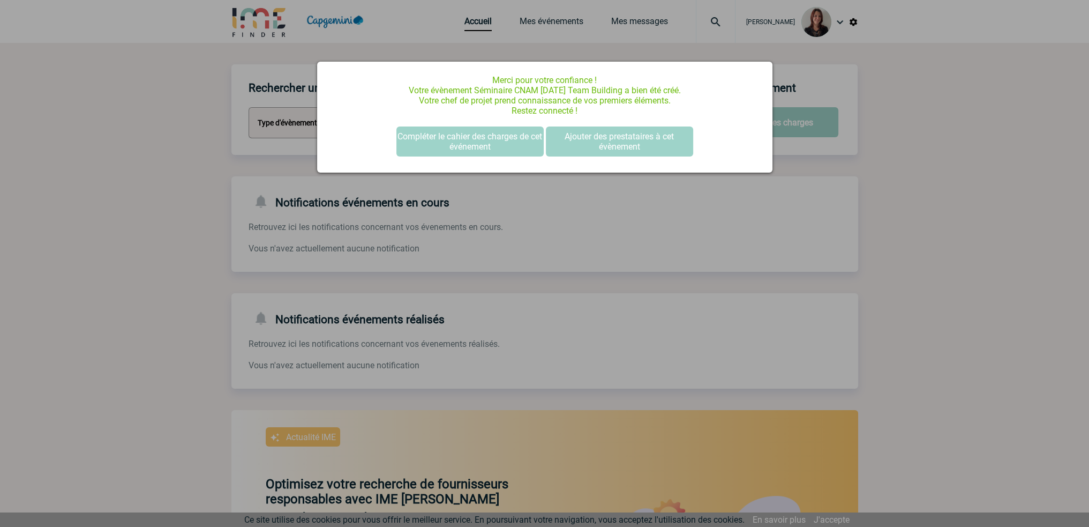
scroll to position [0, 0]
click at [452, 146] on button "Compléter le cahier des charges de cet événement" at bounding box center [469, 141] width 147 height 30
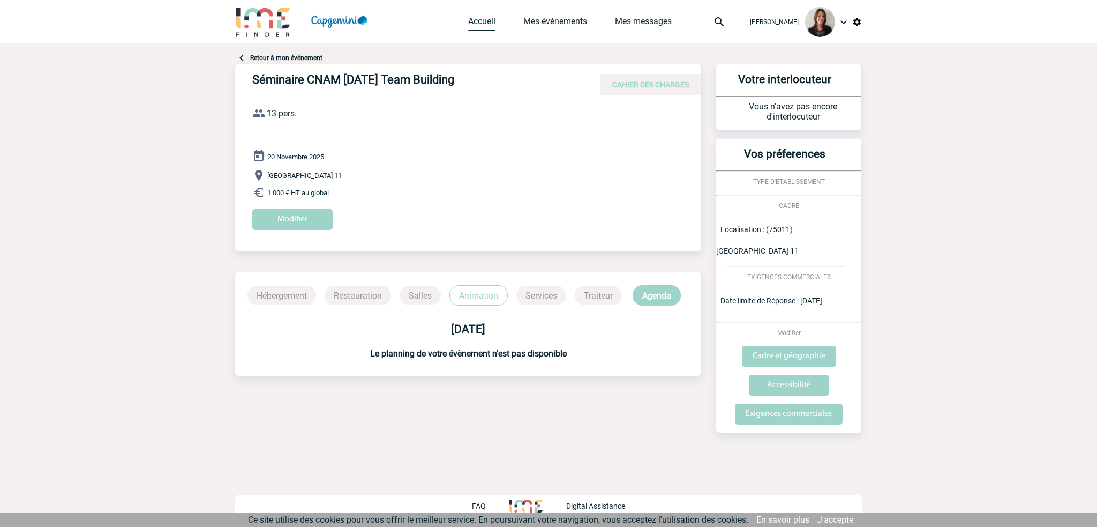
click at [492, 22] on link "Accueil" at bounding box center [481, 23] width 27 height 15
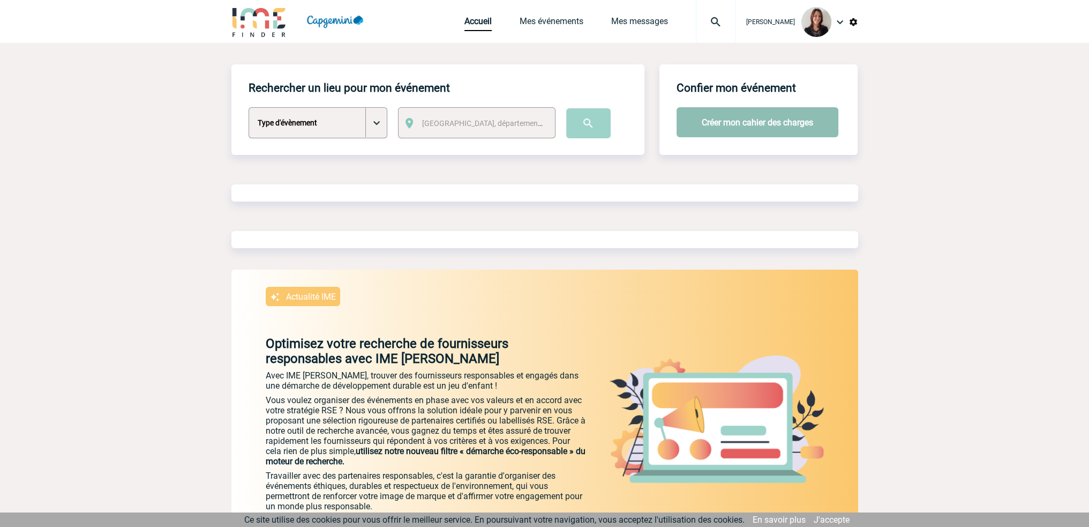
click at [758, 122] on button "Créer mon cahier des charges" at bounding box center [757, 122] width 162 height 30
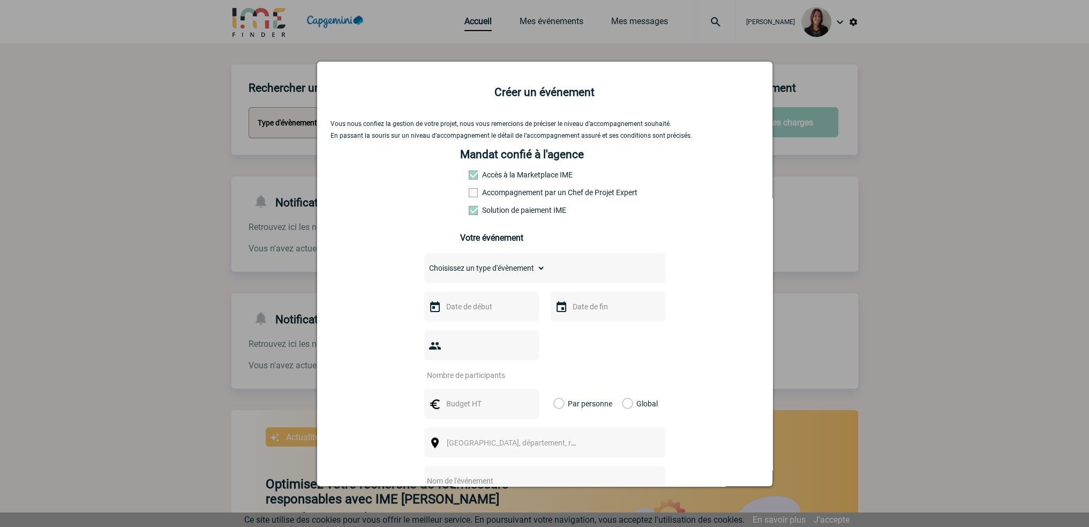
click at [469, 192] on span at bounding box center [473, 192] width 9 height 9
click at [0, 0] on input "Accompagnement par un Chef de Projet Expert" at bounding box center [0, 0] width 0 height 0
click at [482, 268] on select "Choisissez un type d'évènement Séminaire avec nuitée Séminaire sans nuitée Repa…" at bounding box center [484, 267] width 121 height 15
select select "9"
click at [424, 264] on select "Choisissez un type d'évènement Séminaire avec nuitée Séminaire sans nuitée Repa…" at bounding box center [484, 267] width 121 height 15
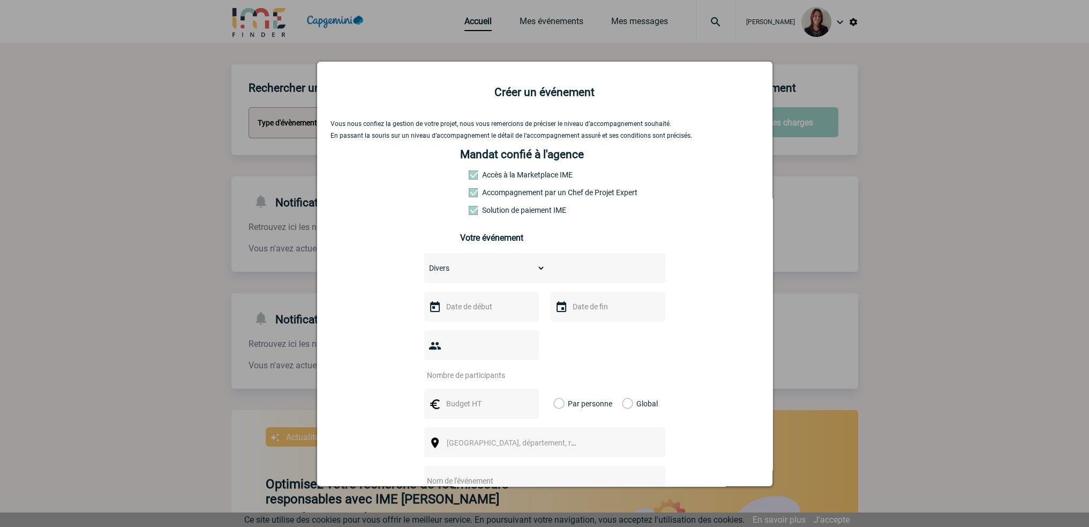
click at [473, 308] on input "text" at bounding box center [480, 306] width 74 height 14
click at [581, 330] on span "Suivant" at bounding box center [578, 328] width 9 height 9
click at [513, 431] on link "20" at bounding box center [514, 431] width 20 height 19
type input "20-11-2025"
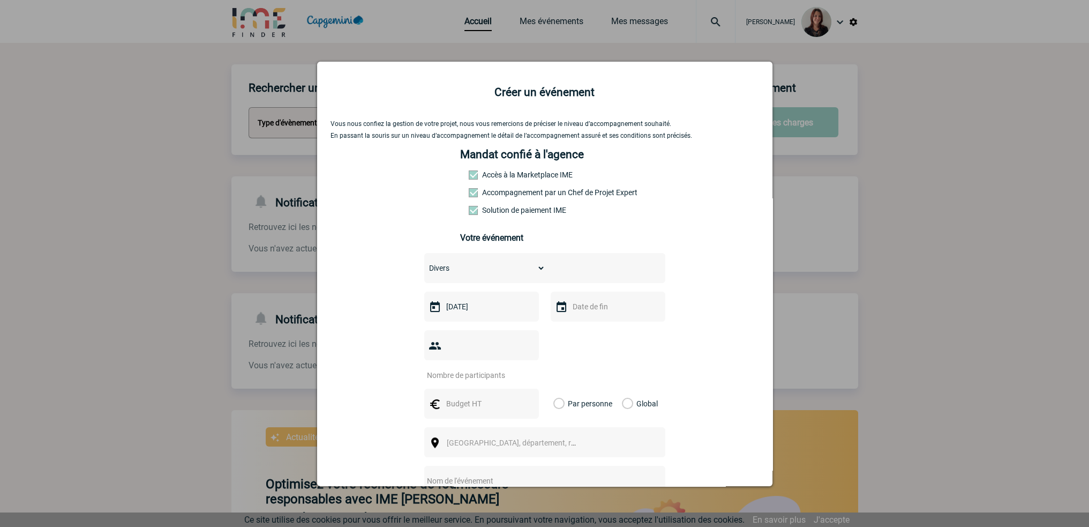
click at [585, 308] on input "text" at bounding box center [607, 306] width 74 height 14
click at [665, 433] on link "21" at bounding box center [661, 431] width 20 height 19
type input "21-11-2025"
click at [476, 368] on input "number" at bounding box center [474, 375] width 101 height 14
type input "5"
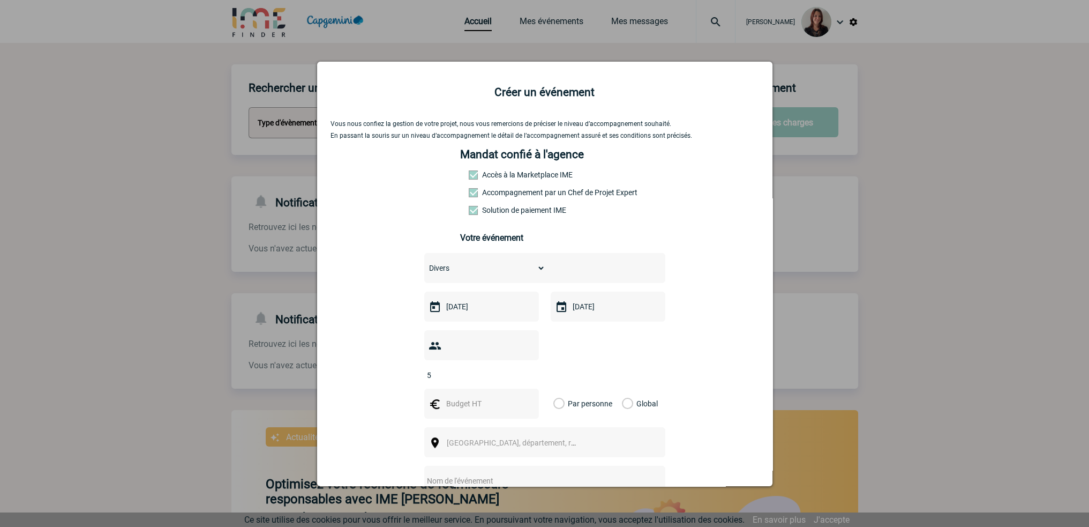
click at [460, 396] on input "text" at bounding box center [480, 403] width 74 height 14
type input "200"
click at [553, 388] on label "Par personne" at bounding box center [559, 403] width 12 height 30
click at [0, 0] on input "Par personne" at bounding box center [0, 0] width 0 height 0
click at [503, 438] on span "Ville, département, région..." at bounding box center [521, 442] width 149 height 9
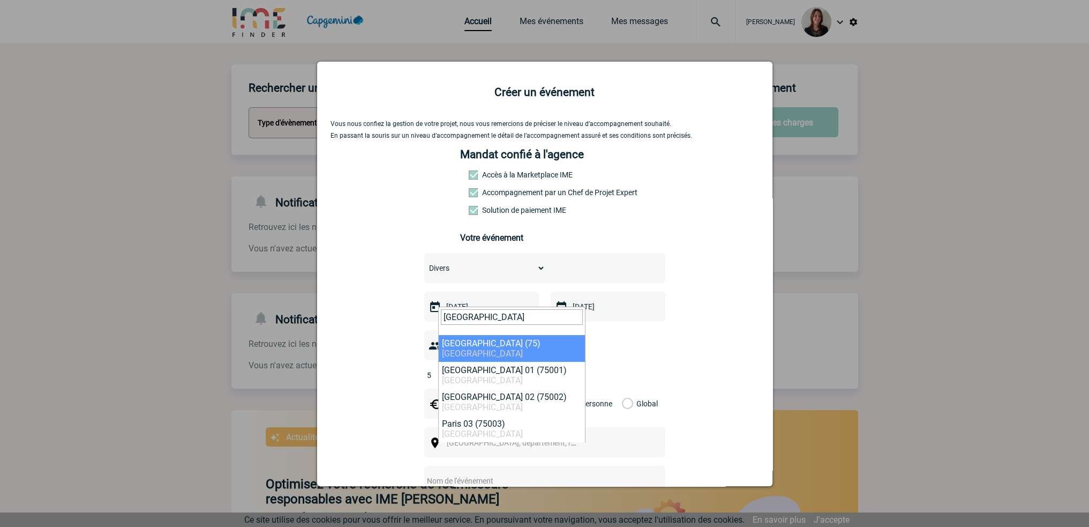
type input "PARIS"
select select "3"
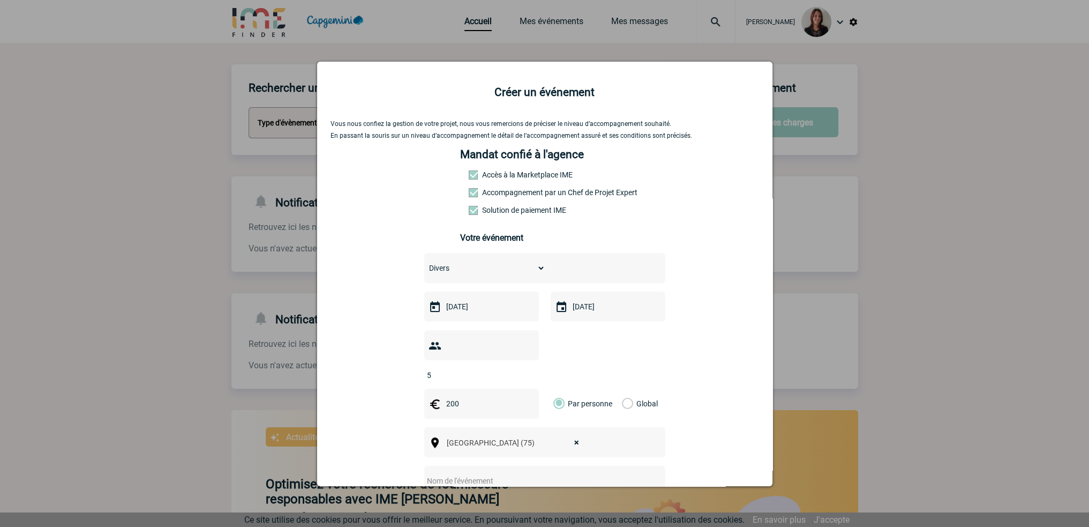
click at [709, 323] on div "Vous nous confiez la gestion de votre projet, nous vous remercions de préciser …" at bounding box center [544, 364] width 428 height 488
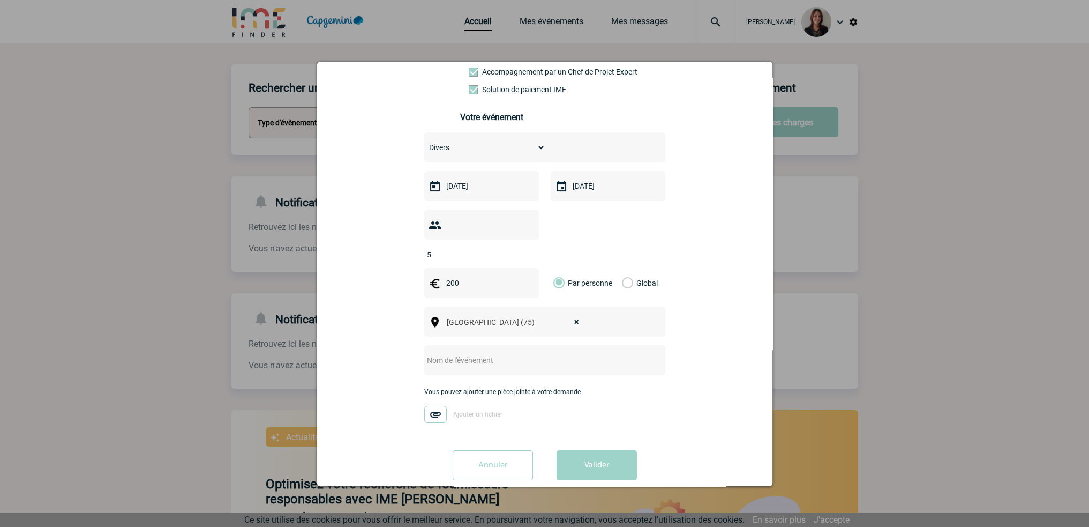
scroll to position [122, 0]
click at [483, 352] on input "text" at bounding box center [530, 359] width 213 height 14
click at [570, 352] on input "Séminaire CNAM Novembre 2025" at bounding box center [530, 359] width 213 height 14
type input "Séminaire CNAM [DATE] Hôtel"
click at [592, 449] on button "Valider" at bounding box center [596, 464] width 80 height 30
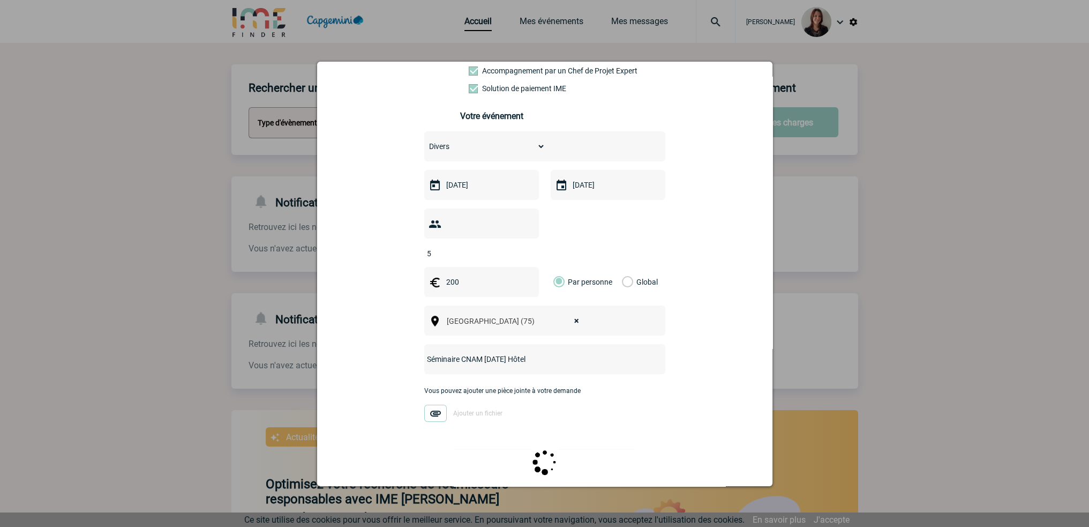
scroll to position [0, 0]
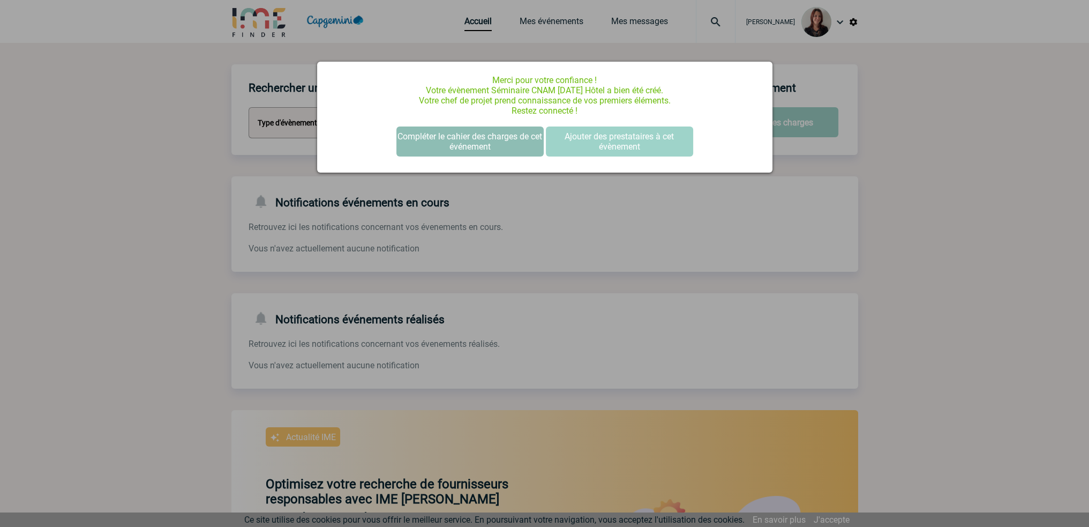
click at [501, 141] on button "Compléter le cahier des charges de cet événement" at bounding box center [469, 141] width 147 height 30
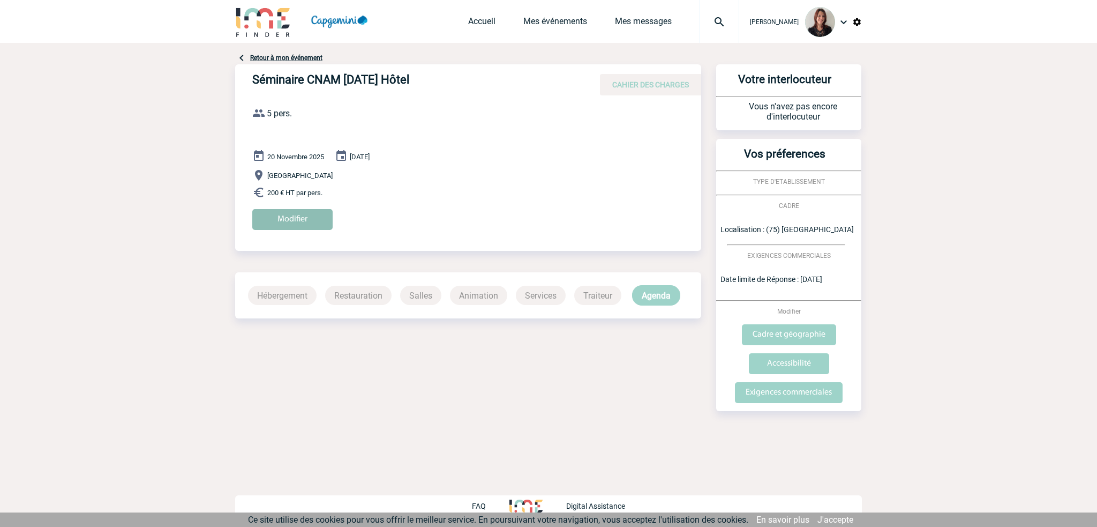
click at [287, 222] on input "Modifier" at bounding box center [292, 219] width 80 height 21
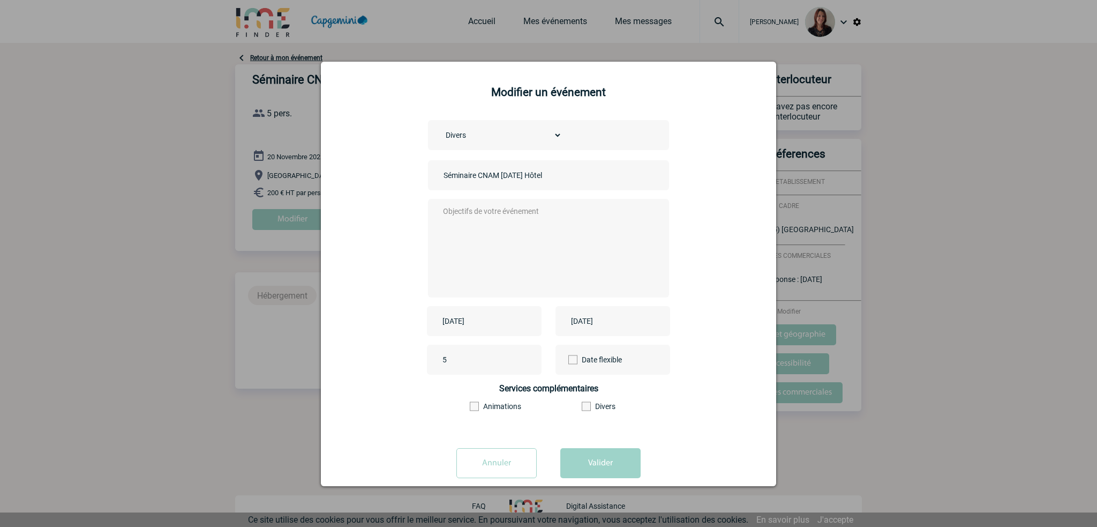
click at [488, 216] on textarea at bounding box center [546, 247] width 212 height 86
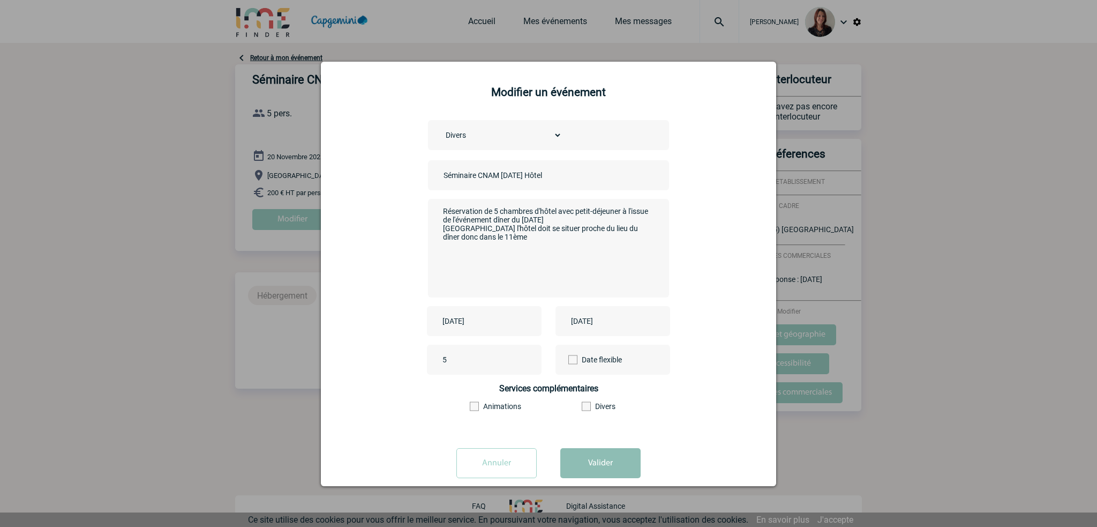
type textarea "Réservation de 5 chambres d'hôtel avec petit-déjeuner à l'issue de l'événement …"
click at [583, 458] on button "Valider" at bounding box center [600, 463] width 80 height 30
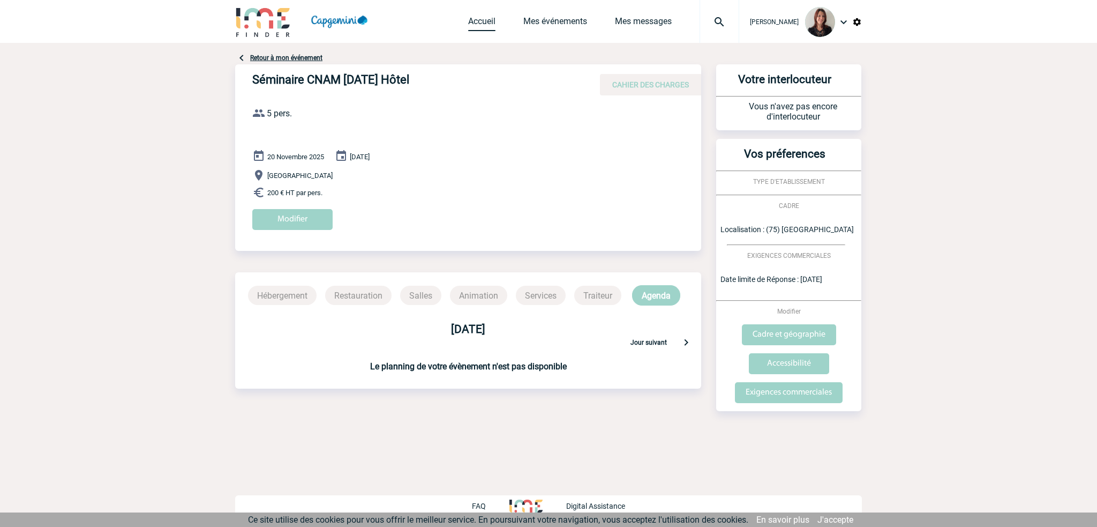
click at [483, 19] on link "Accueil" at bounding box center [481, 23] width 27 height 15
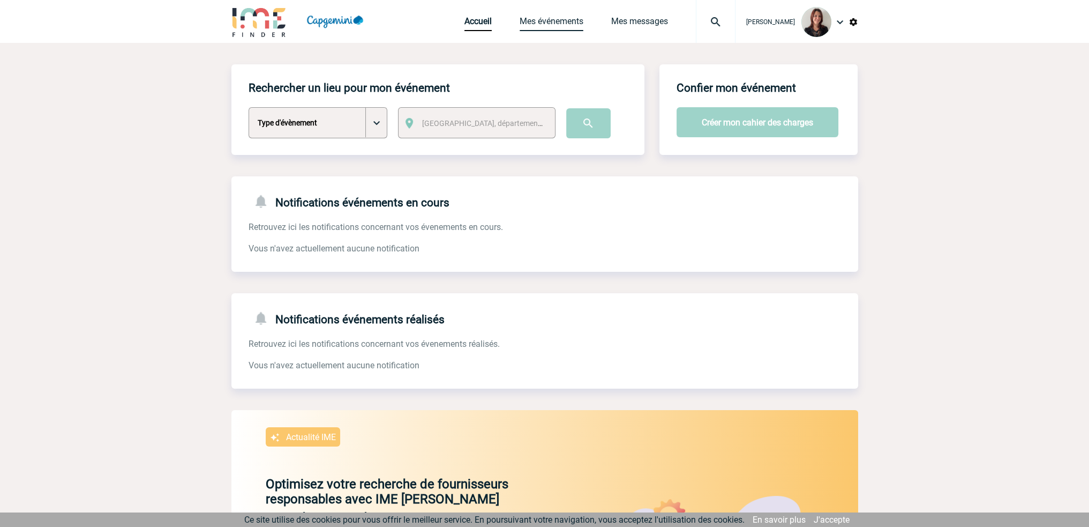
drag, startPoint x: 539, startPoint y: 21, endPoint x: 539, endPoint y: 31, distance: 10.2
click at [539, 21] on link "Mes événements" at bounding box center [552, 23] width 64 height 15
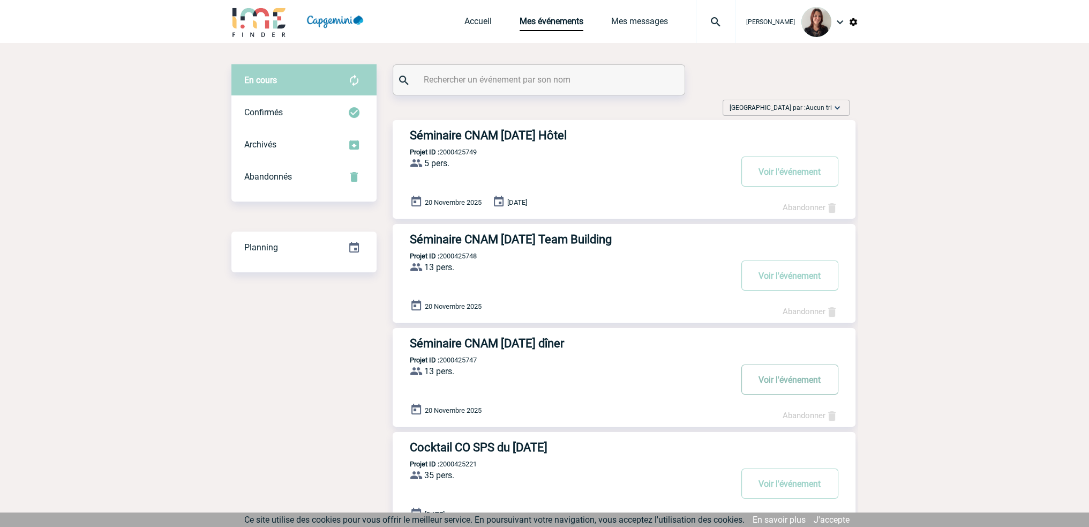
click at [785, 378] on button "Voir l'événement" at bounding box center [789, 379] width 97 height 30
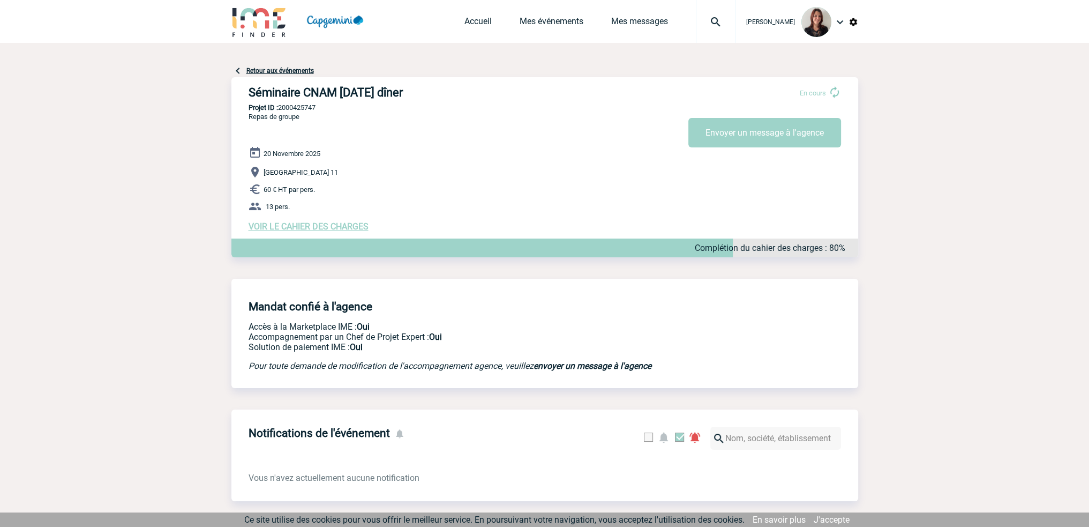
click at [339, 228] on span "VOIR LE CAHIER DES CHARGES" at bounding box center [309, 226] width 120 height 10
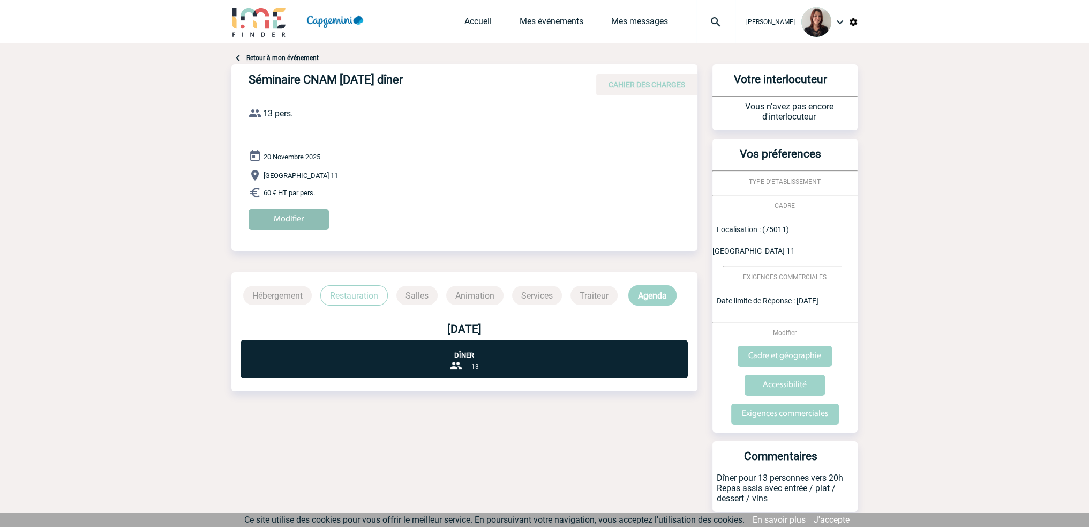
click at [303, 216] on input "Modifier" at bounding box center [289, 219] width 80 height 21
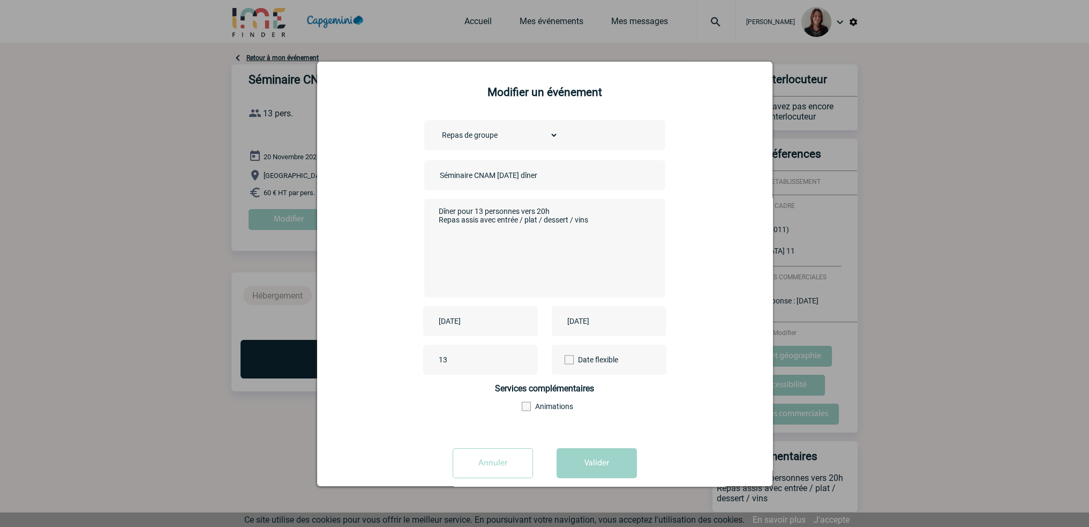
click at [606, 218] on textarea "Dîner pour 13 personnes vers 20h Repas assis avec entrée / plat / dessert / vins" at bounding box center [542, 247] width 212 height 86
drag, startPoint x: 456, startPoint y: 255, endPoint x: 486, endPoint y: 250, distance: 30.9
click at [456, 255] on textarea "Dîner pour 13 personnes vers 20h Repas assis avec entrée / plat / dessert / vins" at bounding box center [542, 247] width 212 height 86
paste textarea "https://www.ephemera-group.com/stellar-ephemera 45 Rue Saint-Sébastien, Paris 11"
click at [445, 239] on textarea "Dîner pour 13 personnes vers 20h Repas assis avec entrée / plat / dessert / vins" at bounding box center [542, 247] width 212 height 86
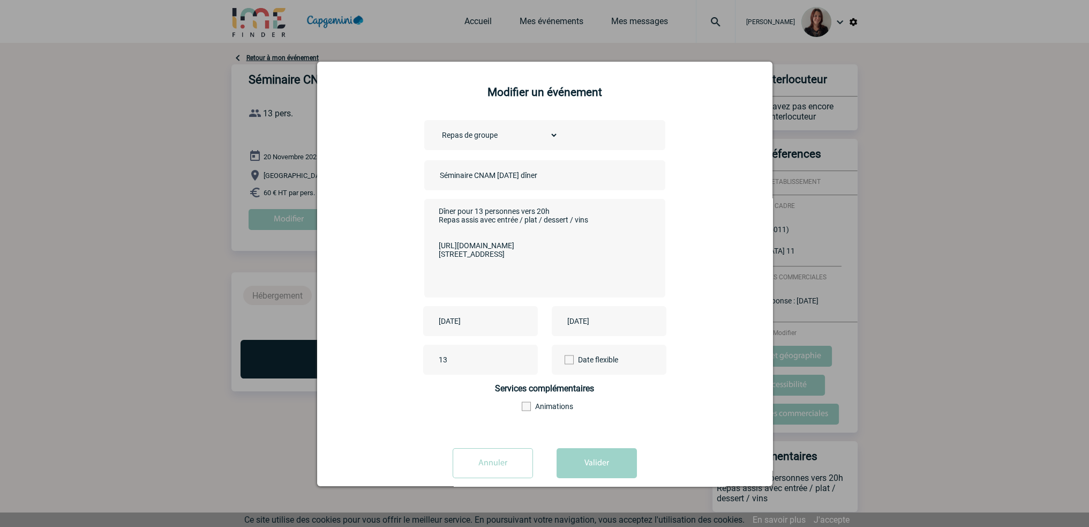
click at [614, 246] on textarea "Dîner pour 13 personnes vers 20h Repas assis avec entrée / plat / dessert / vins" at bounding box center [542, 247] width 212 height 86
click at [436, 242] on textarea "Dîner pour 13 personnes vers 20h Repas assis avec entrée / plat / dessert / vins" at bounding box center [542, 247] width 212 height 86
type textarea "Dîner pour 13 personnes vers 20h Repas assis avec entrée / plat / dessert / vin…"
click at [591, 464] on button "Valider" at bounding box center [596, 463] width 80 height 30
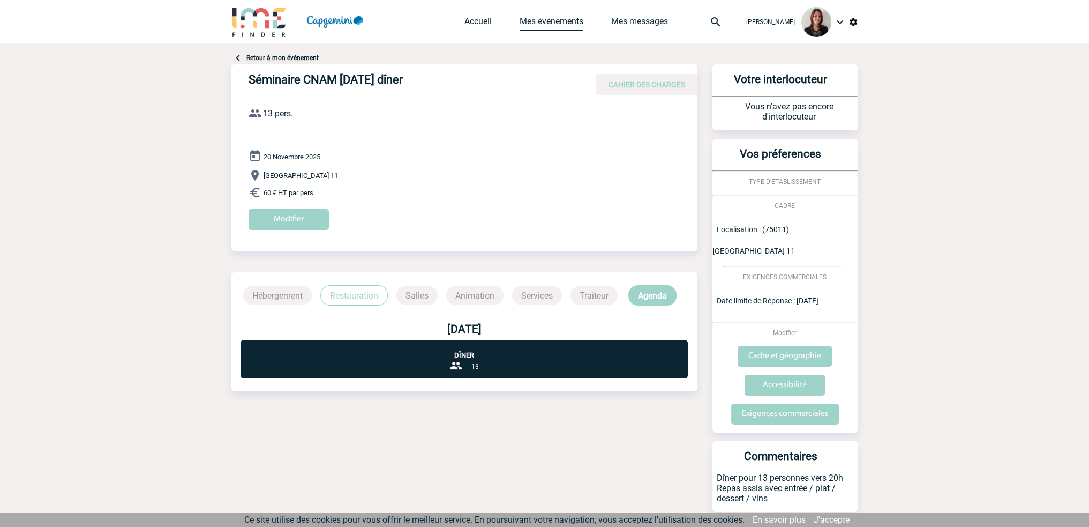
click at [566, 19] on link "Mes événements" at bounding box center [552, 23] width 64 height 15
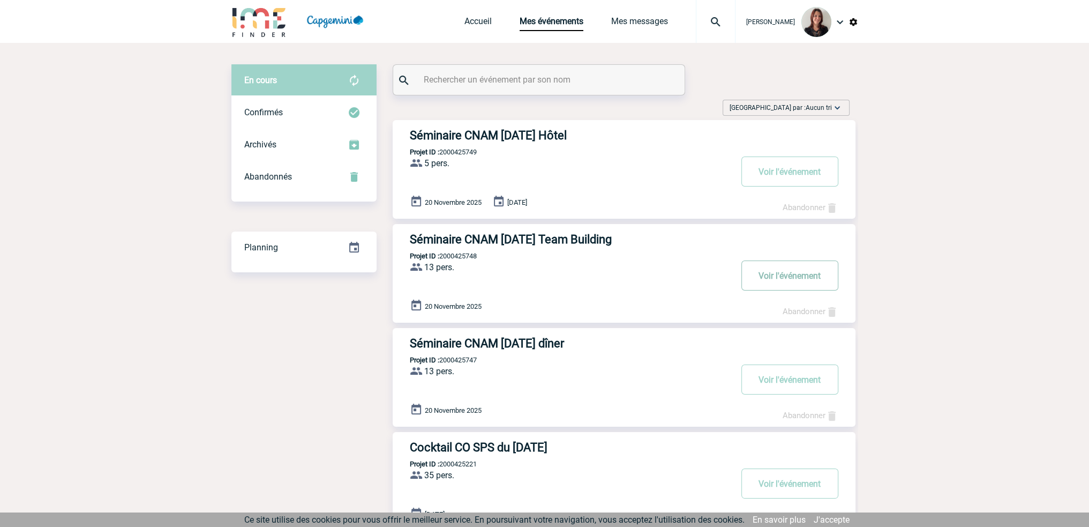
click at [793, 274] on button "Voir l'événement" at bounding box center [789, 275] width 97 height 30
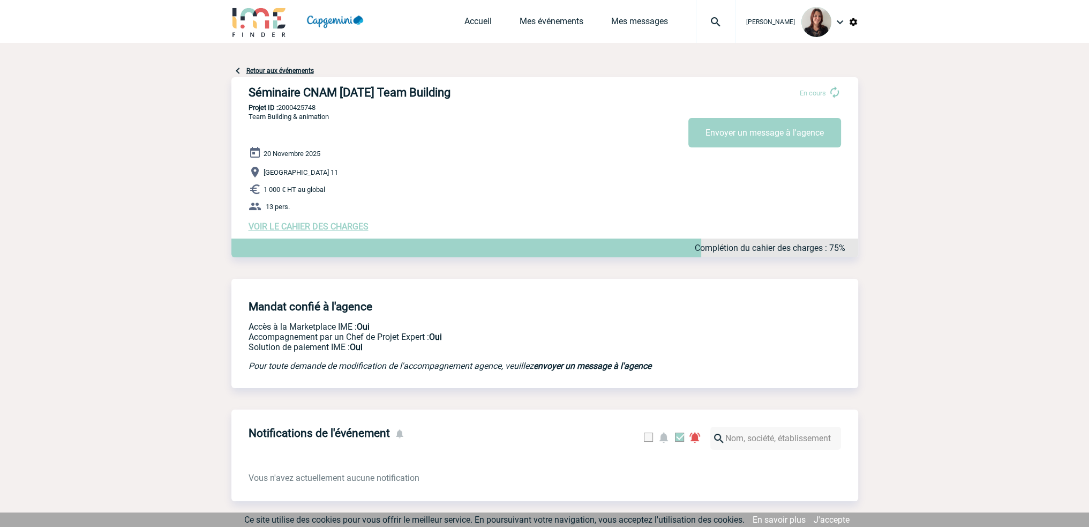
click at [313, 226] on span "VOIR LE CAHIER DES CHARGES" at bounding box center [309, 226] width 120 height 10
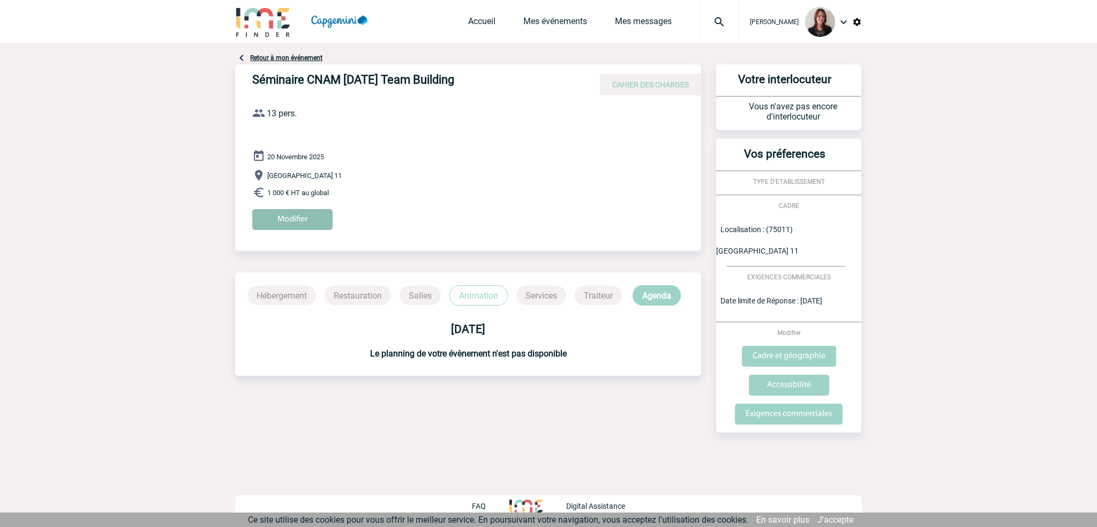
click at [291, 222] on input "Modifier" at bounding box center [292, 219] width 80 height 21
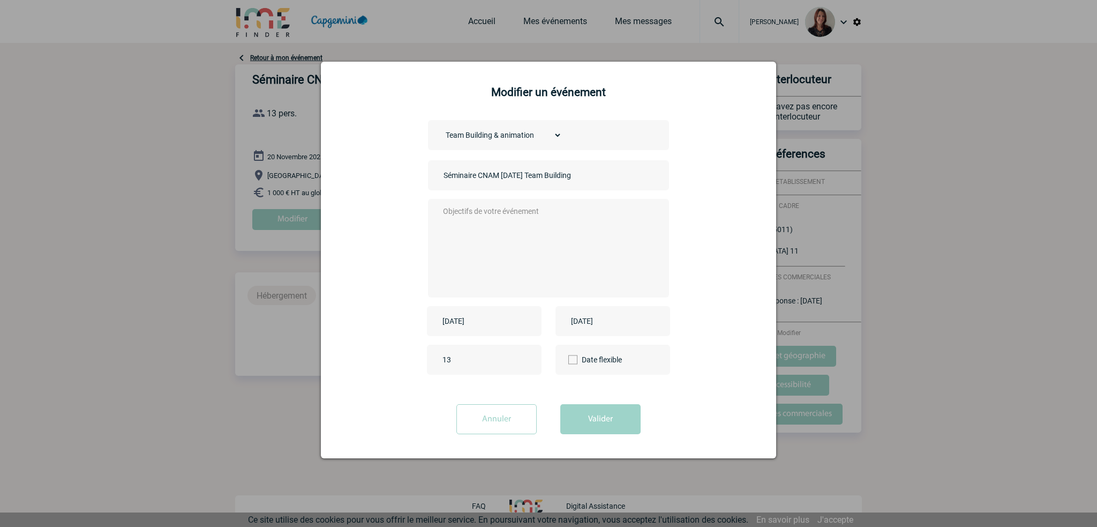
click at [472, 211] on textarea at bounding box center [546, 247] width 212 height 86
drag, startPoint x: 471, startPoint y: 226, endPoint x: 484, endPoint y: 230, distance: 12.9
click at [471, 226] on textarea "Voici une idée" at bounding box center [546, 247] width 212 height 86
paste textarea "Teambuilding 20/11 (13 pers) : [URL][DOMAIN_NAME] [STREET_ADDRESS] 11 En fin d’…"
click at [495, 209] on textarea "Voici une idée Teambuilding 20/11 (13 pers) : [URL][DOMAIN_NAME] [STREET_ADDRES…" at bounding box center [546, 247] width 212 height 86
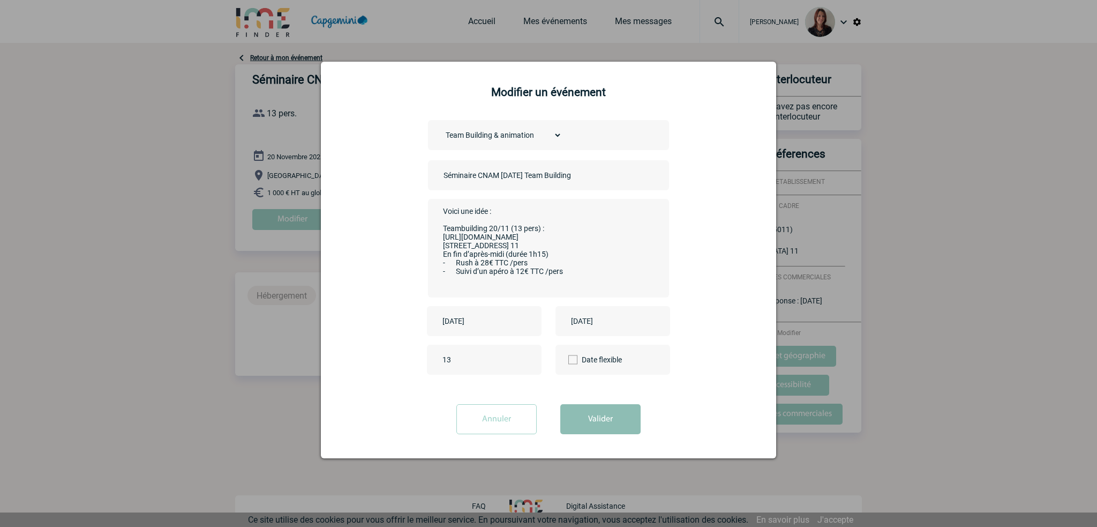
type textarea "Voici une idée : Teambuilding 20/11 (13 pers) : [URL][DOMAIN_NAME] [STREET_ADDR…"
click at [595, 419] on button "Valider" at bounding box center [600, 419] width 80 height 30
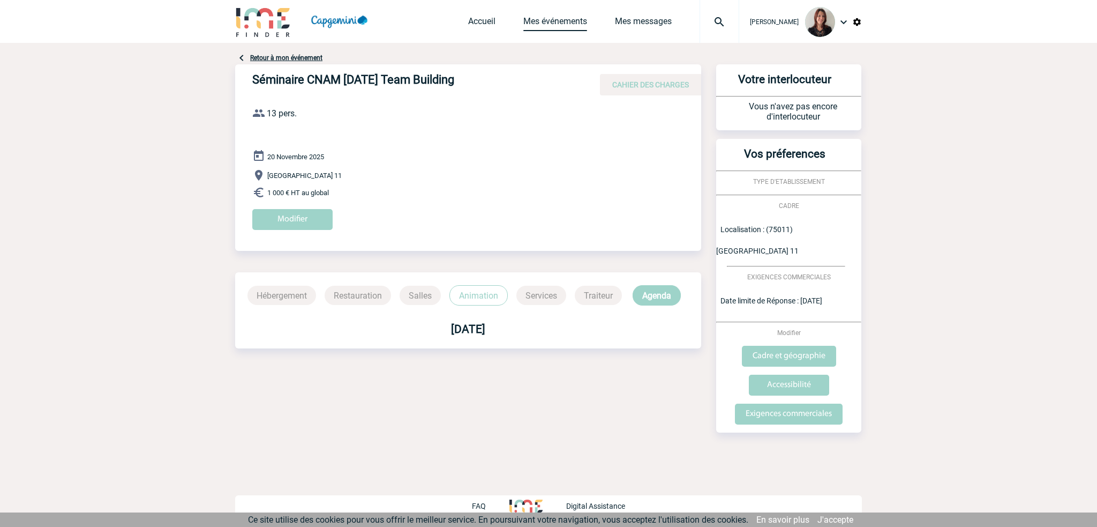
click at [560, 20] on link "Mes événements" at bounding box center [555, 23] width 64 height 15
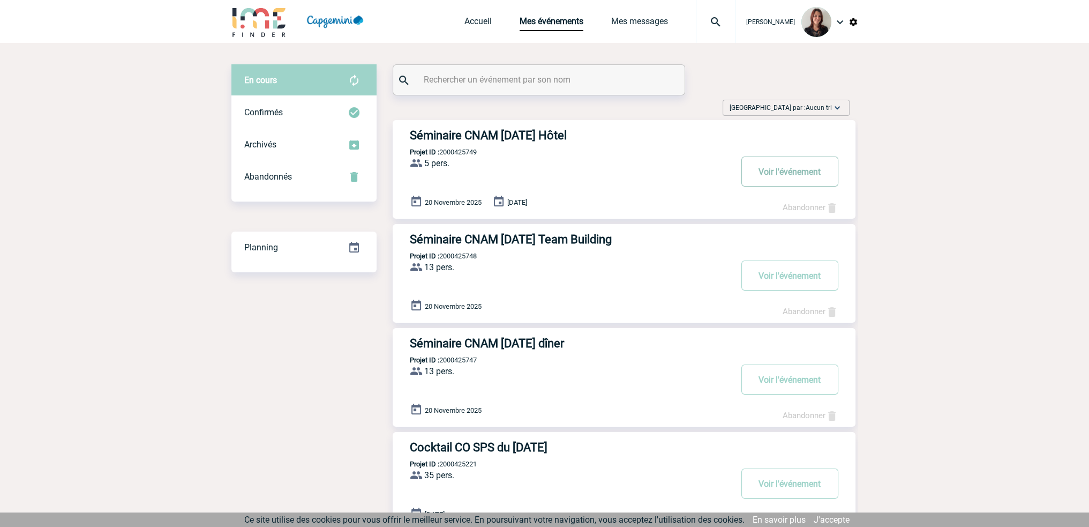
click at [786, 174] on button "Voir l'événement" at bounding box center [789, 171] width 97 height 30
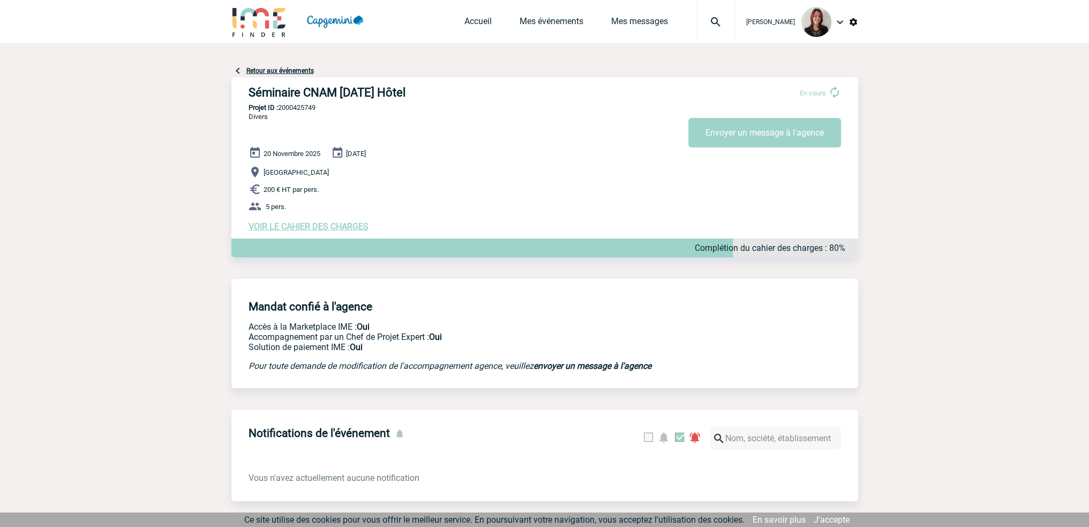
click at [311, 229] on span "VOIR LE CAHIER DES CHARGES" at bounding box center [309, 226] width 120 height 10
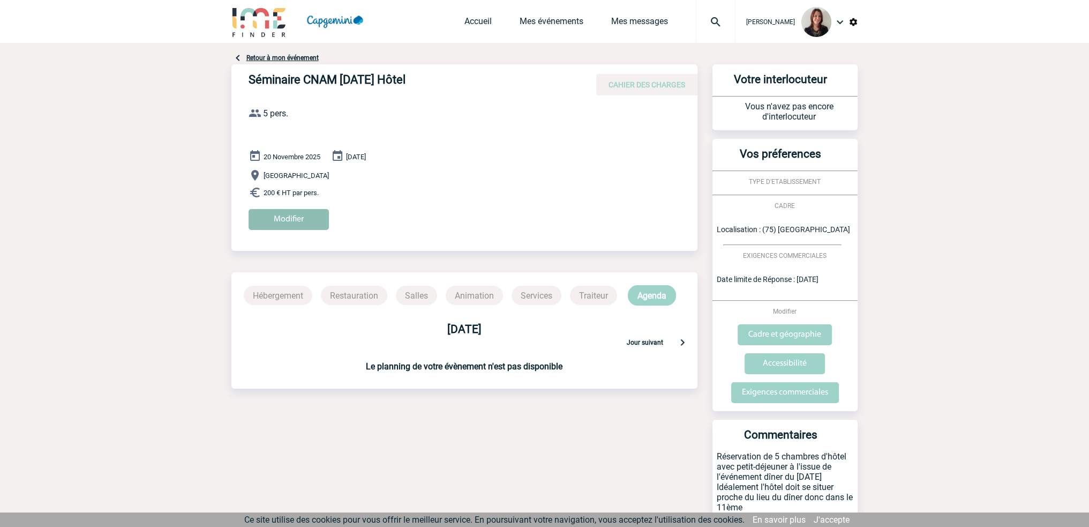
click at [304, 217] on input "Modifier" at bounding box center [289, 219] width 80 height 21
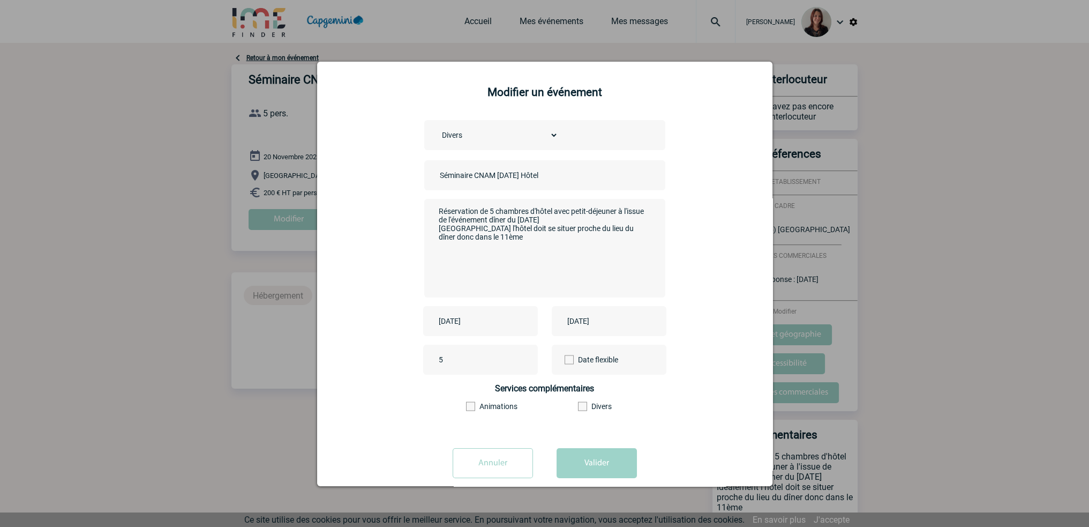
click at [502, 242] on textarea "Réservation de 5 chambres d'hôtel avec petit-déjeuner à l'issue de l'événement …" at bounding box center [542, 247] width 212 height 86
click at [457, 267] on textarea "Réservation de 5 chambres d'hôtel avec petit-déjeuner à l'issue de l'événement …" at bounding box center [542, 247] width 212 height 86
paste textarea "Hôtel 20/11 (5 pers) : Avec petit-déjeuner [URL][DOMAIN_NAME]"
click at [508, 266] on textarea "Réservation de 5 chambres d'hôtel avec petit-déjeuner à l'issue de l'événement …" at bounding box center [542, 247] width 212 height 86
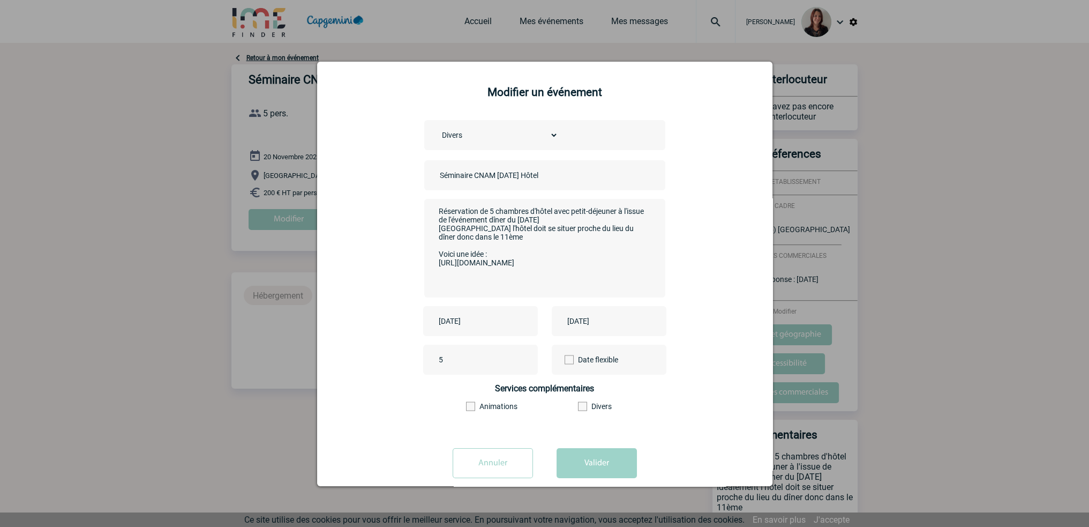
scroll to position [0, 0]
type textarea "Réservation de 5 chambres d'hôtel avec petit-déjeuner à l'issue de l'événement …"
click at [602, 458] on button "Valider" at bounding box center [596, 463] width 80 height 30
